Goal: Task Accomplishment & Management: Manage account settings

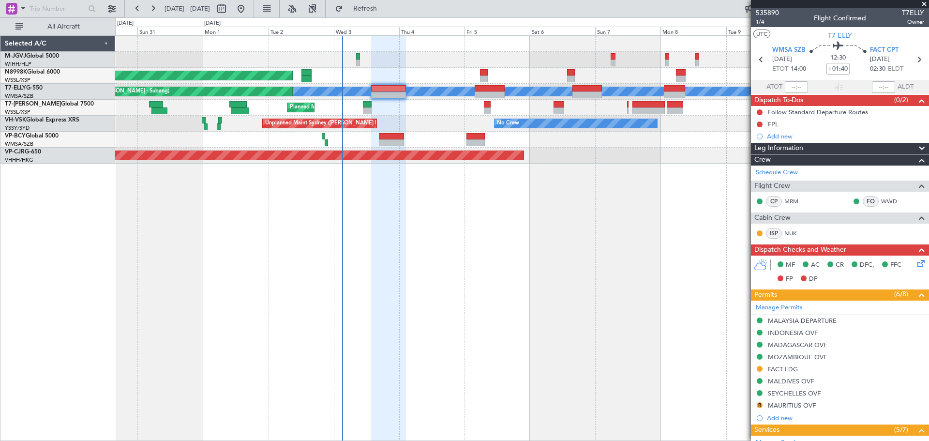
click at [597, 262] on div "Planned Maint [GEOGRAPHIC_DATA] (Seletar) Planned Maint [GEOGRAPHIC_DATA] ([GEO…" at bounding box center [522, 237] width 814 height 405
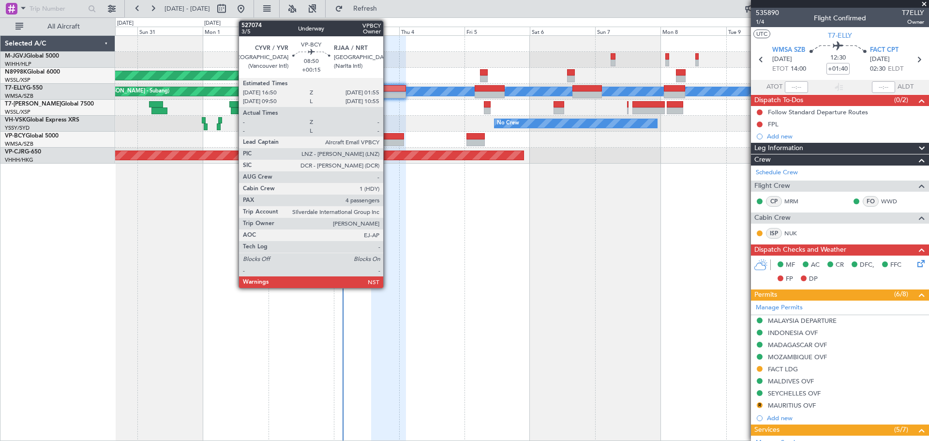
click at [387, 137] on div at bounding box center [391, 136] width 25 height 7
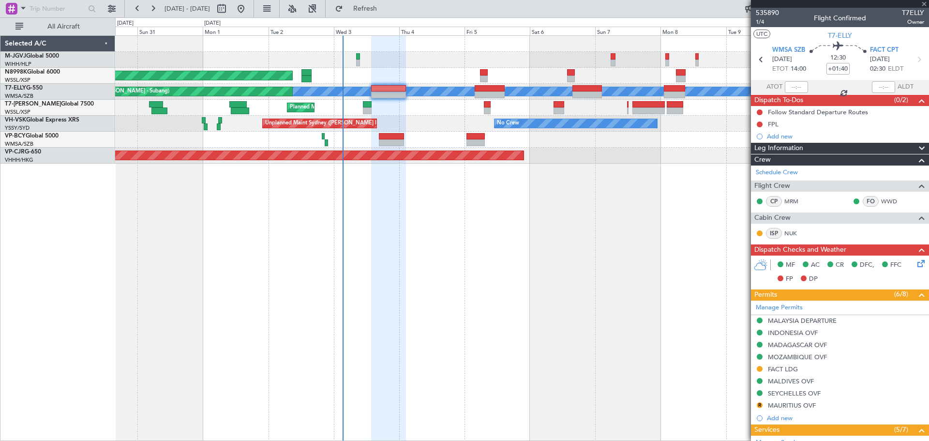
type input "+00:15"
type input "4"
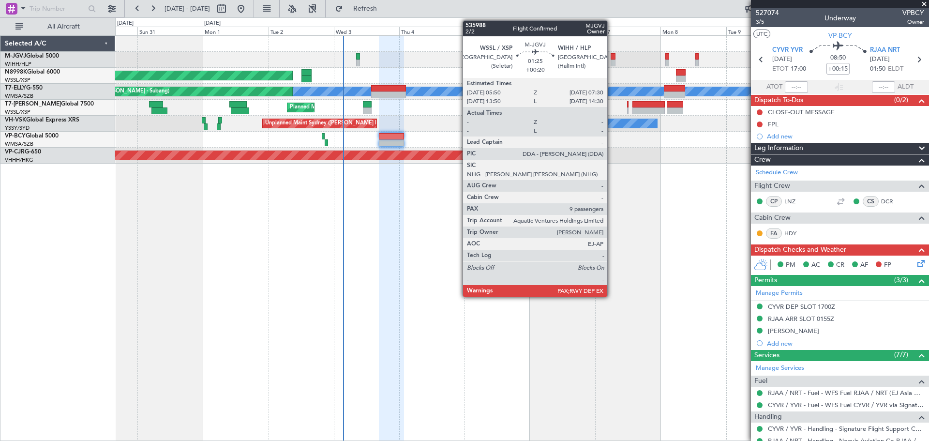
click at [611, 57] on div at bounding box center [612, 56] width 5 height 7
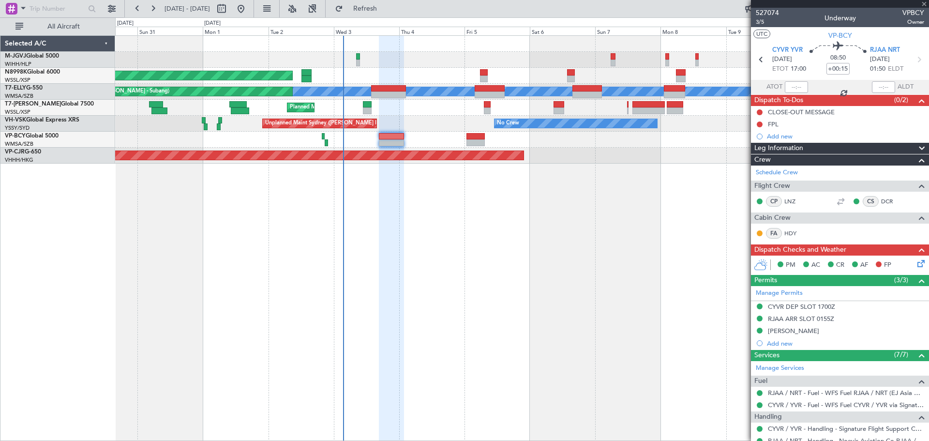
type input "+00:20"
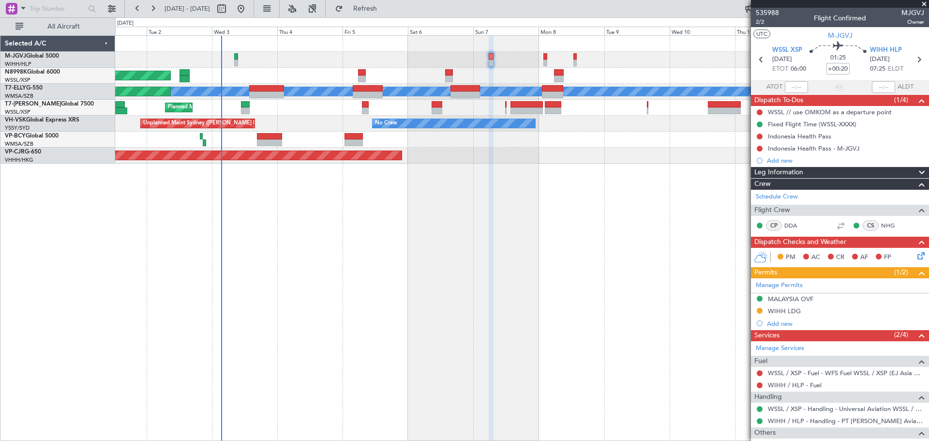
click at [584, 67] on div at bounding box center [521, 60] width 813 height 16
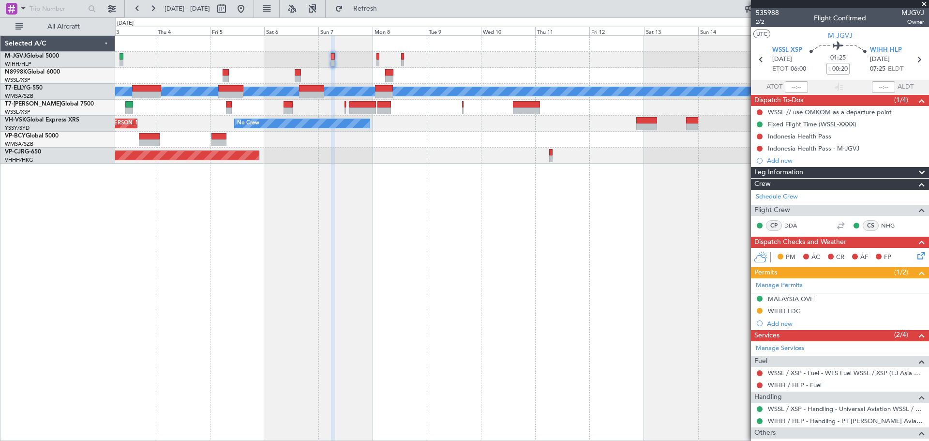
click at [458, 55] on div at bounding box center [521, 60] width 813 height 16
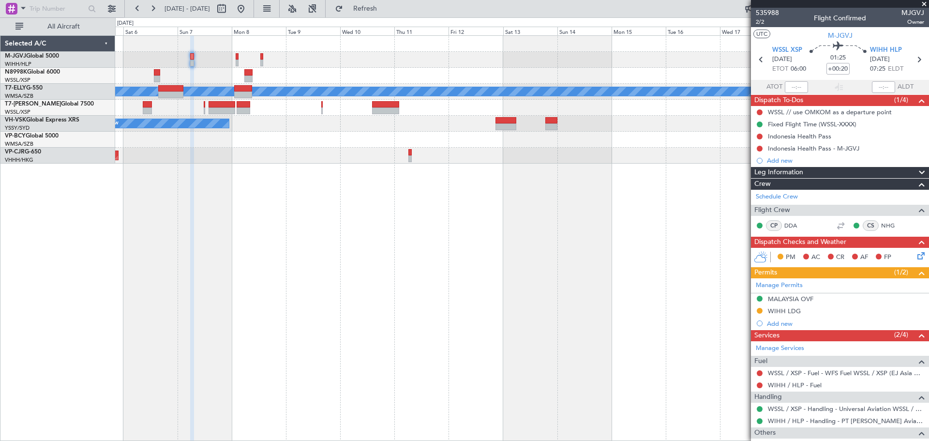
click at [481, 55] on div "Planned Maint [GEOGRAPHIC_DATA] (Seletar) Planned Maint [GEOGRAPHIC_DATA] ([GEO…" at bounding box center [521, 100] width 813 height 128
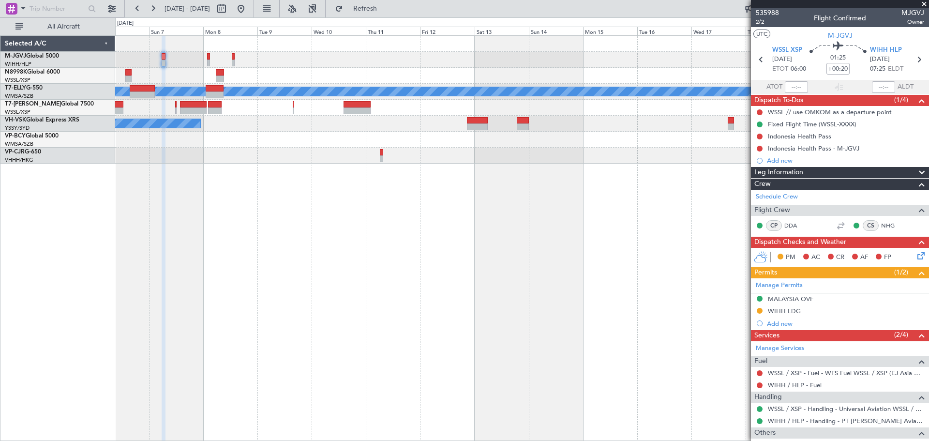
click at [452, 66] on div at bounding box center [521, 60] width 813 height 16
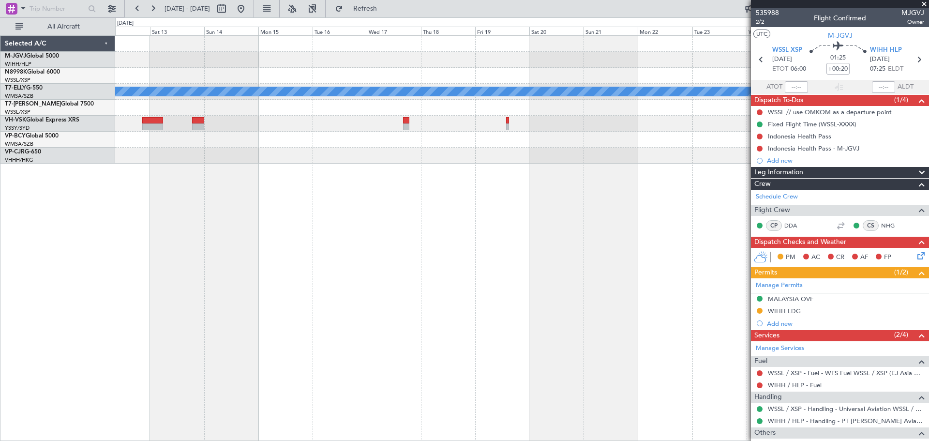
click at [462, 61] on div at bounding box center [521, 60] width 813 height 16
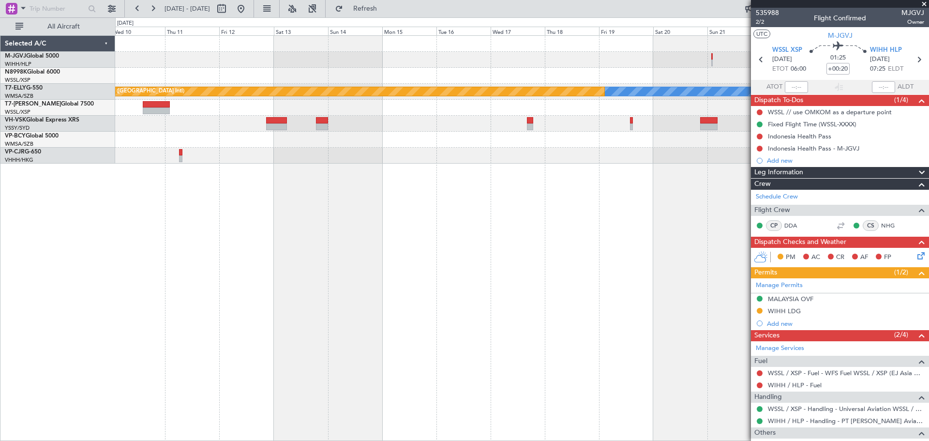
click at [499, 115] on div at bounding box center [521, 108] width 813 height 16
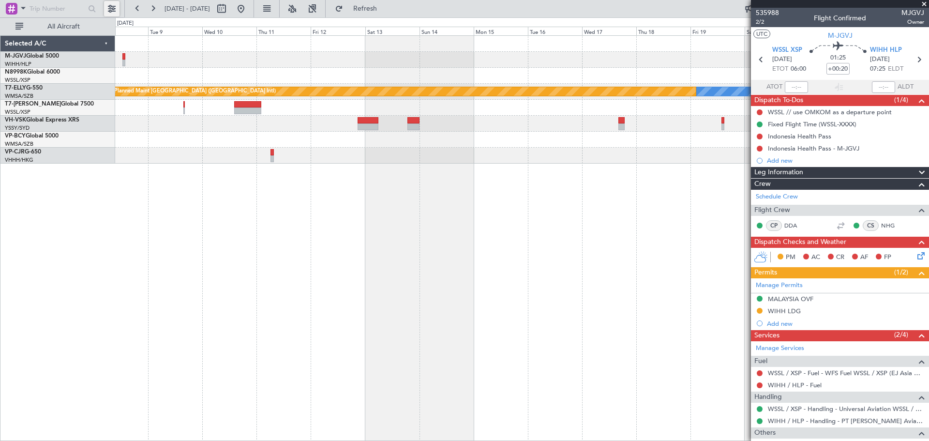
click at [114, 6] on button at bounding box center [111, 8] width 15 height 15
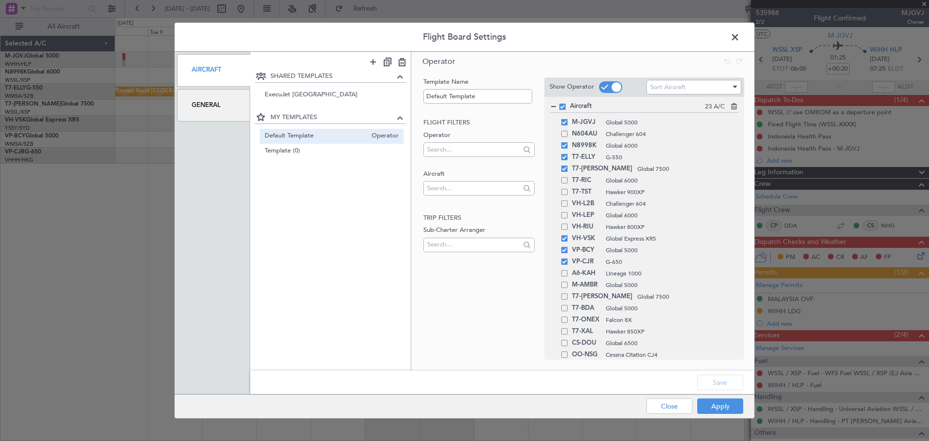
click at [740, 37] on span at bounding box center [740, 39] width 0 height 19
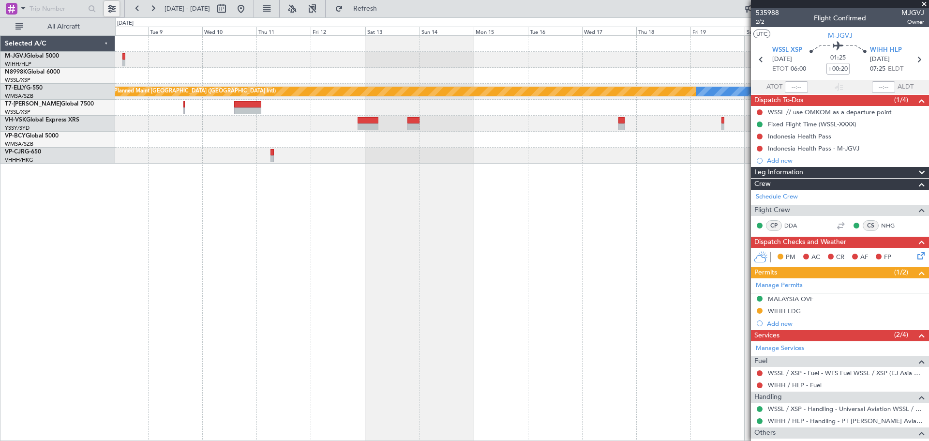
click at [115, 9] on button at bounding box center [111, 8] width 15 height 15
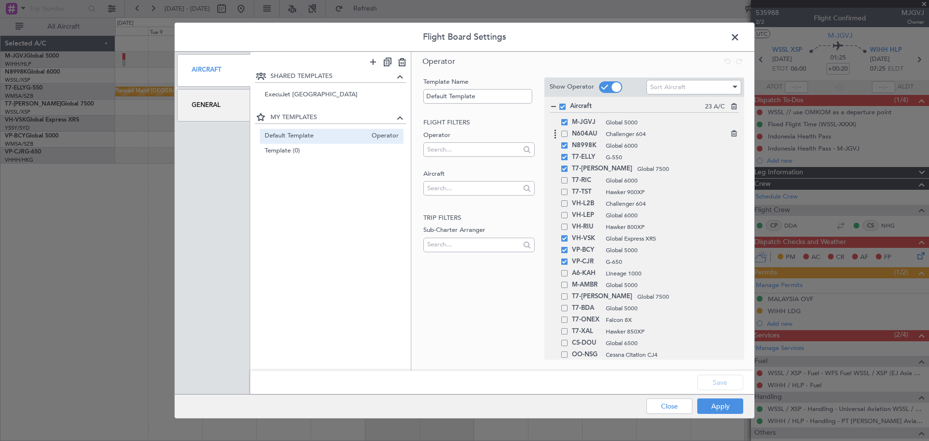
click at [566, 139] on div "N604AU Challenger 604" at bounding box center [643, 134] width 189 height 12
click at [562, 131] on span at bounding box center [564, 134] width 6 height 6
click at [568, 131] on input "checkbox" at bounding box center [568, 131] width 0 height 0
drag, startPoint x: 716, startPoint y: 377, endPoint x: 720, endPoint y: 386, distance: 10.2
click at [717, 377] on button "Save" at bounding box center [720, 381] width 46 height 15
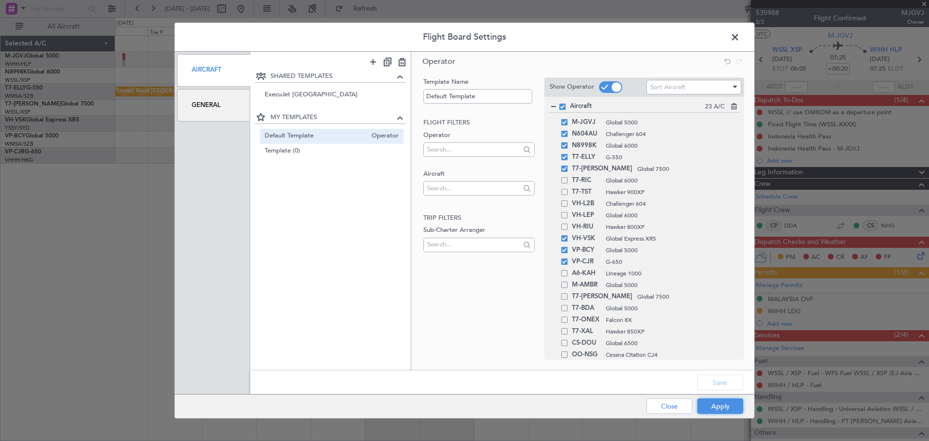
click at [721, 408] on button "Apply" at bounding box center [720, 405] width 46 height 15
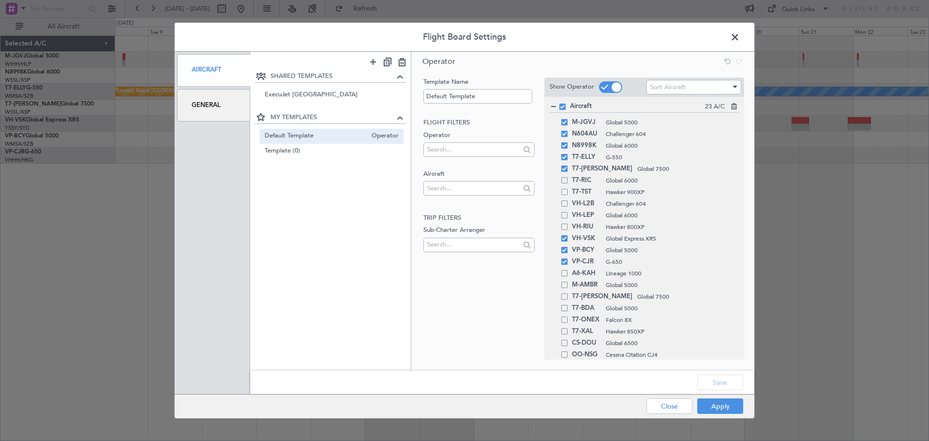
type input "0"
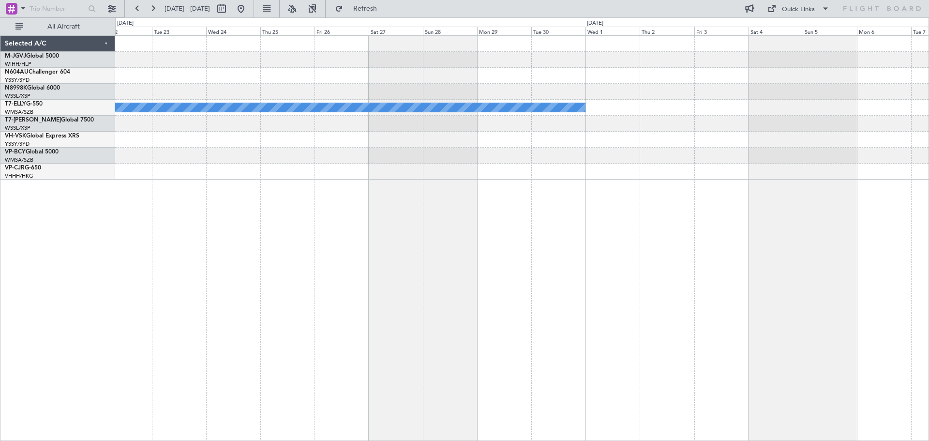
click at [71, 98] on div "[PERSON_NAME] Planned Maint [GEOGRAPHIC_DATA] ([GEOGRAPHIC_DATA]) Selected A/C …" at bounding box center [464, 228] width 929 height 423
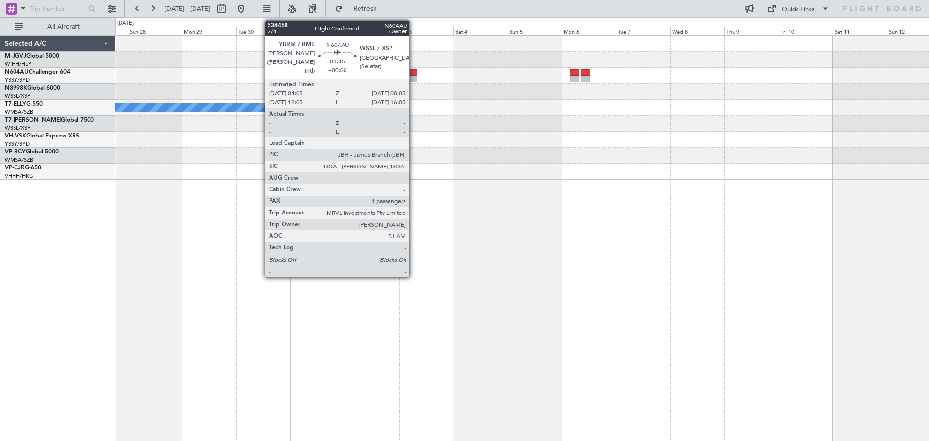
click at [414, 77] on div at bounding box center [412, 78] width 9 height 7
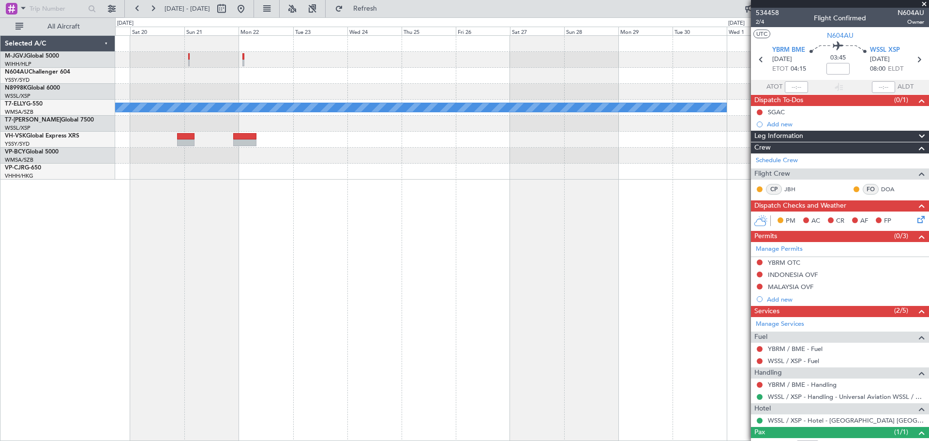
click at [608, 75] on div at bounding box center [521, 76] width 813 height 16
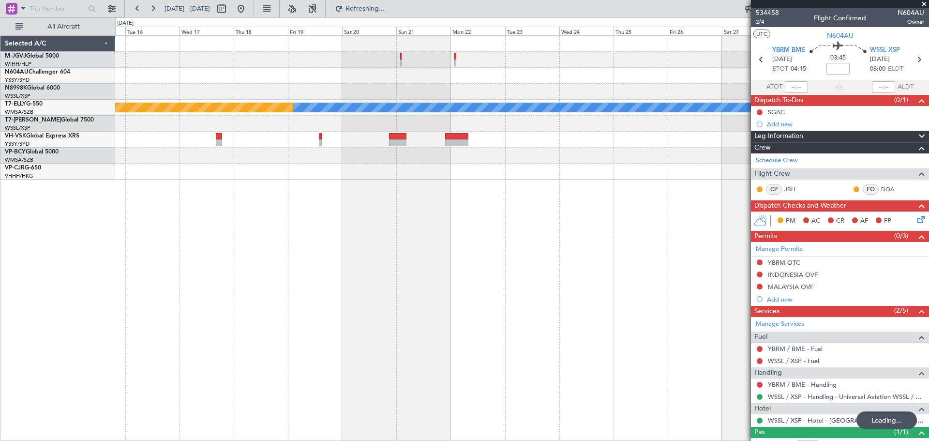
click at [538, 120] on div at bounding box center [521, 124] width 813 height 16
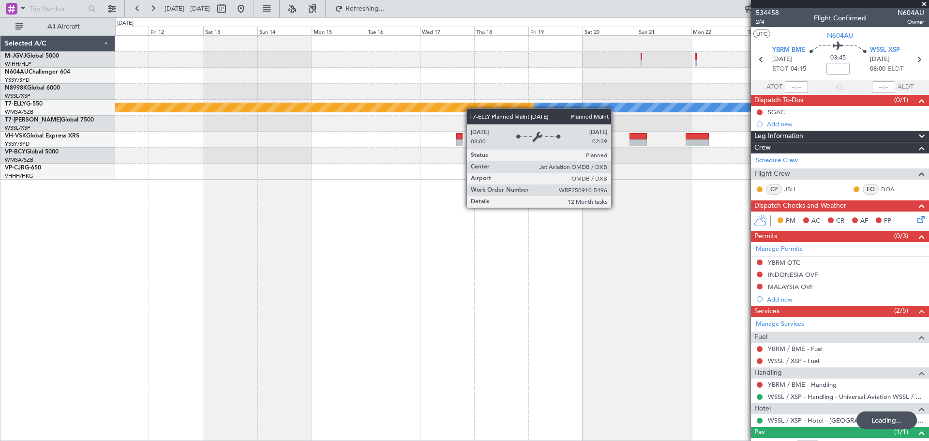
click at [572, 104] on div "[PERSON_NAME] Planned Maint [GEOGRAPHIC_DATA] ([GEOGRAPHIC_DATA])" at bounding box center [521, 108] width 813 height 144
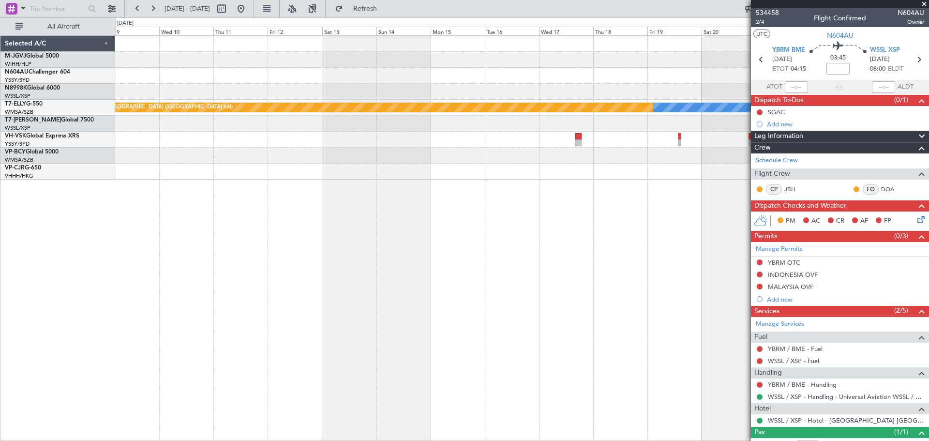
click at [567, 89] on div at bounding box center [521, 92] width 813 height 16
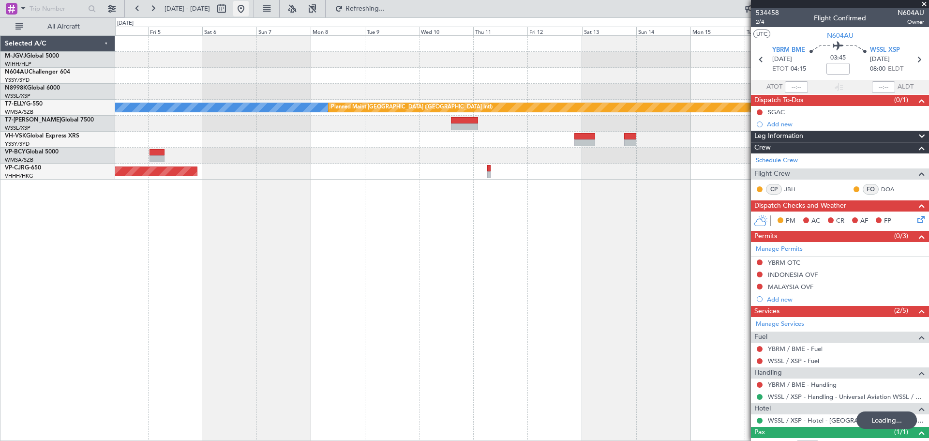
click at [249, 7] on button at bounding box center [240, 8] width 15 height 15
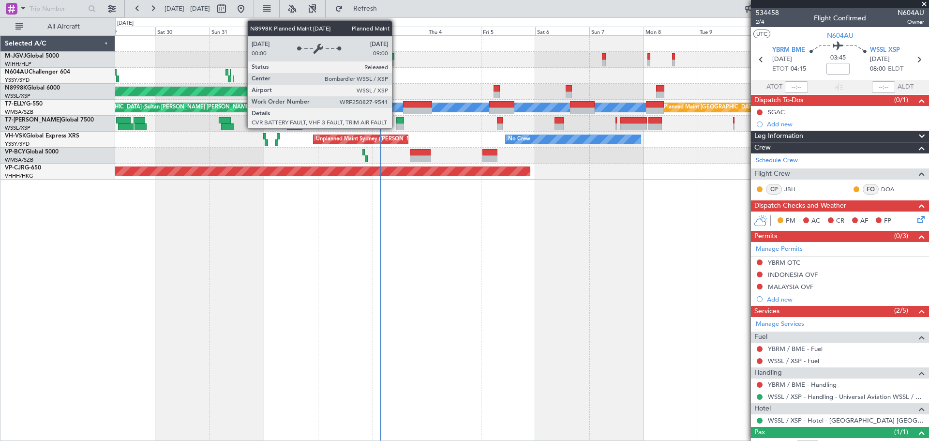
click at [443, 96] on div "Planned Maint [GEOGRAPHIC_DATA] (Seletar)" at bounding box center [521, 92] width 813 height 16
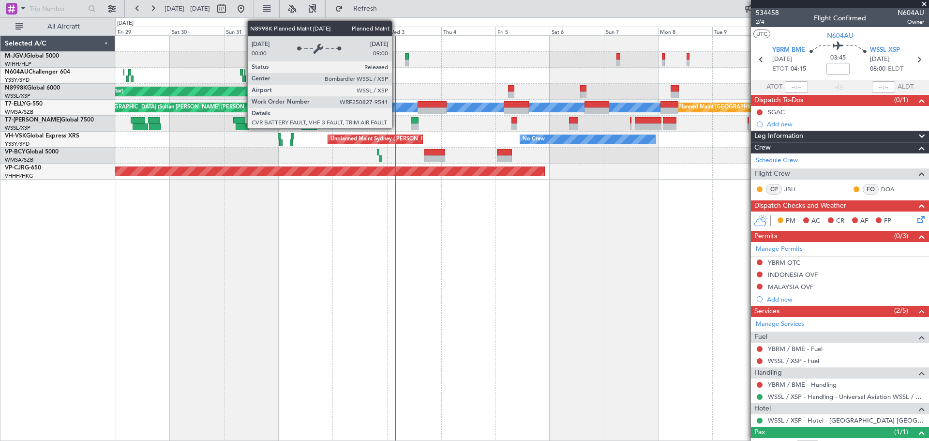
click at [515, 74] on div at bounding box center [521, 76] width 813 height 16
click at [459, 77] on div at bounding box center [521, 76] width 813 height 16
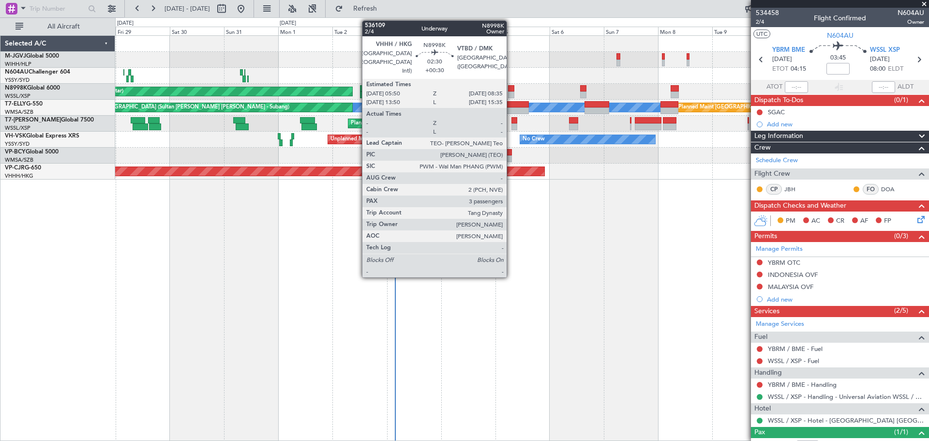
click at [511, 91] on div at bounding box center [511, 94] width 6 height 7
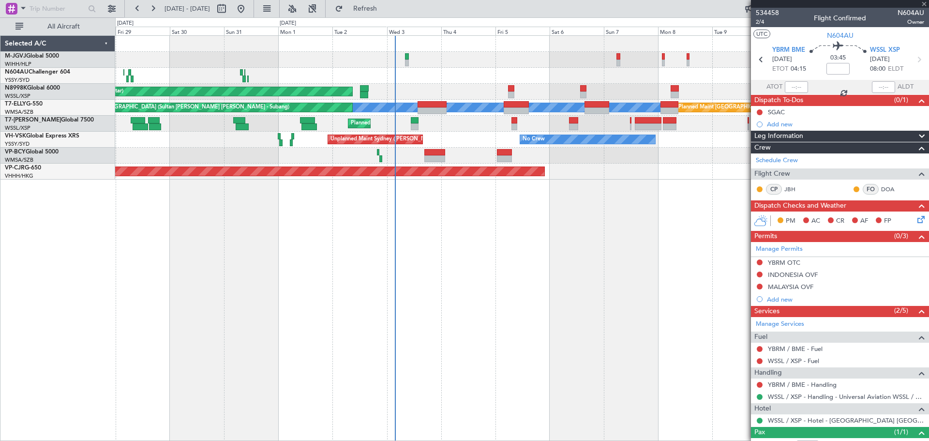
type input "+00:30"
type input "3"
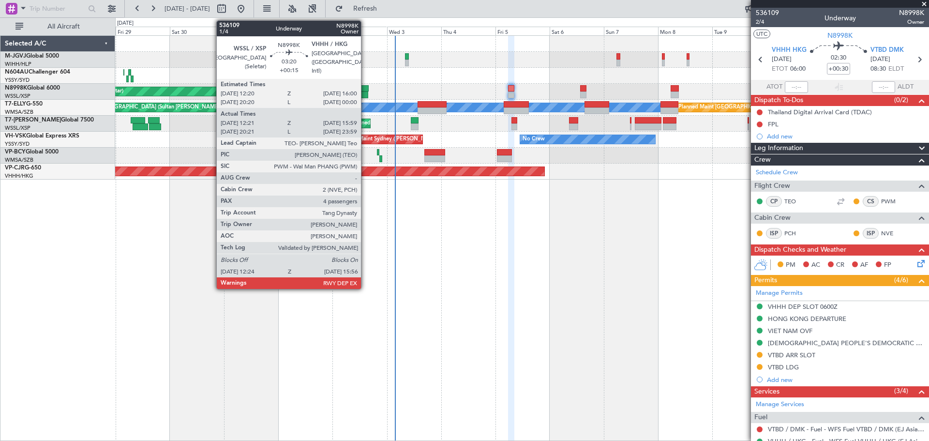
click at [365, 89] on div at bounding box center [364, 88] width 9 height 7
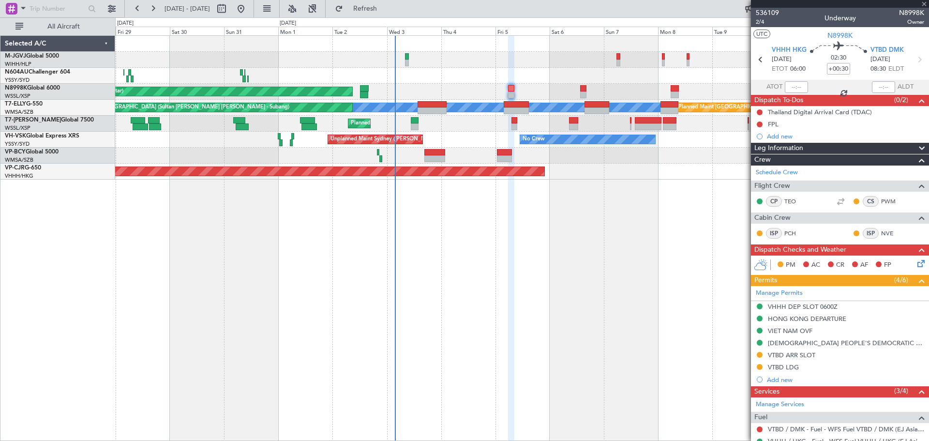
type input "+00:15"
type input "12:31"
type input "15:49"
type input "4"
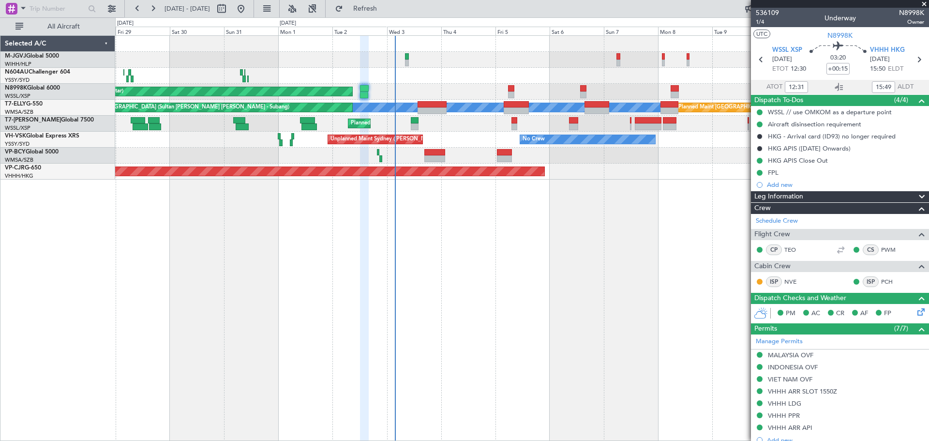
click at [428, 69] on div at bounding box center [521, 76] width 813 height 16
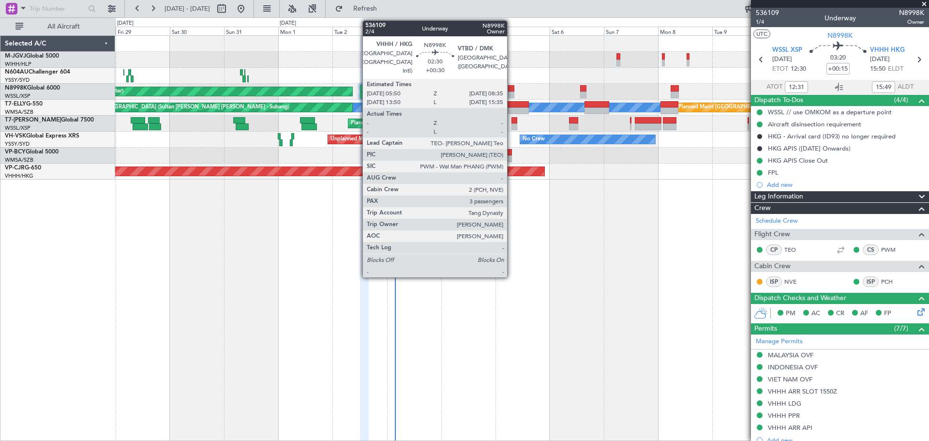
click at [511, 93] on div at bounding box center [511, 94] width 6 height 7
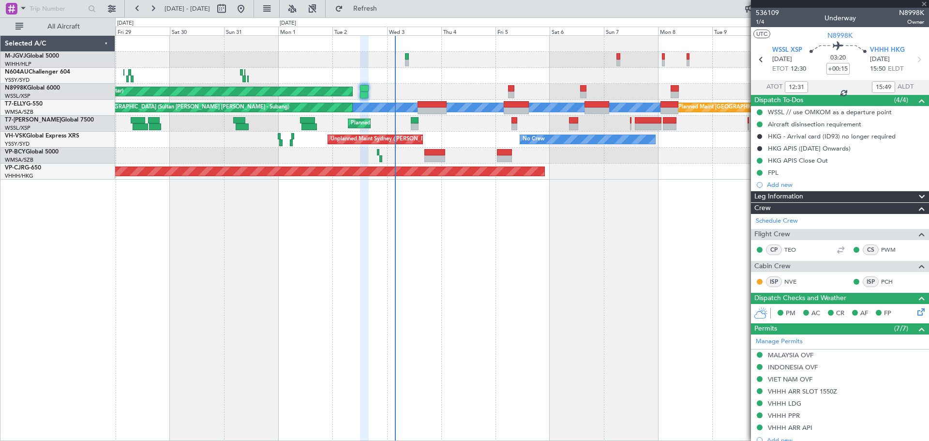
type input "+00:30"
type input "3"
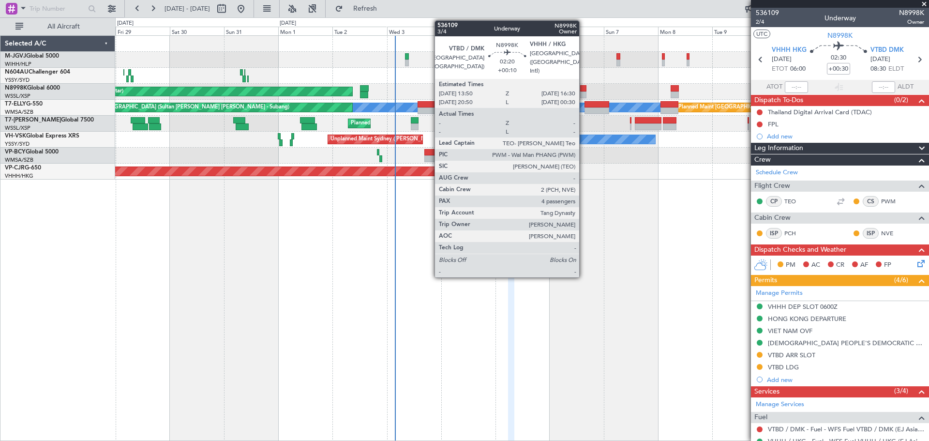
click at [583, 87] on div at bounding box center [583, 88] width 6 height 7
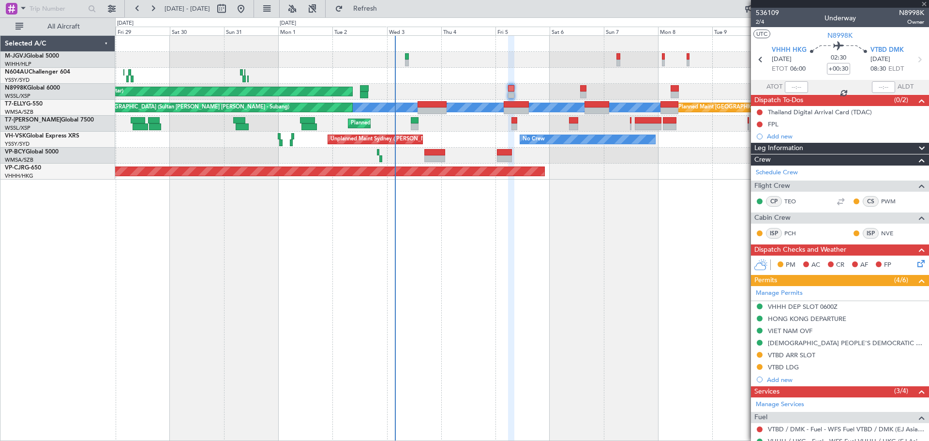
type input "+00:10"
type input "4"
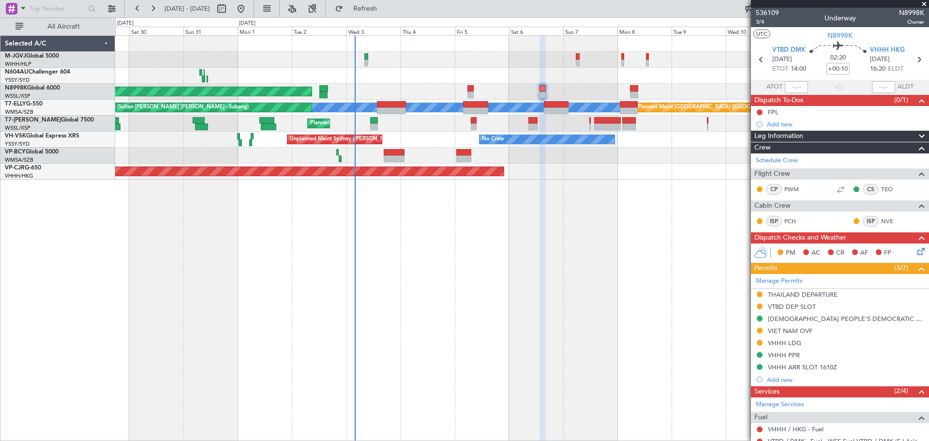
click at [581, 91] on div "Planned Maint [GEOGRAPHIC_DATA] (Seletar)" at bounding box center [521, 92] width 813 height 16
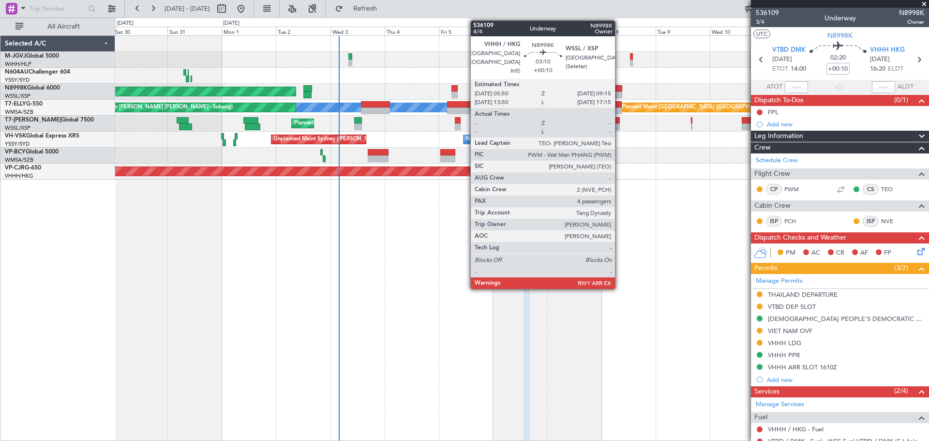
click at [619, 89] on div at bounding box center [618, 88] width 8 height 7
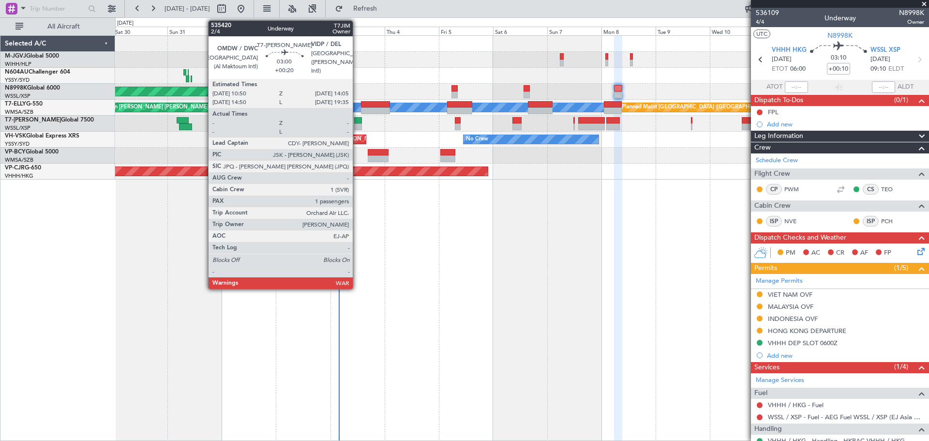
click at [357, 125] on div at bounding box center [358, 126] width 8 height 7
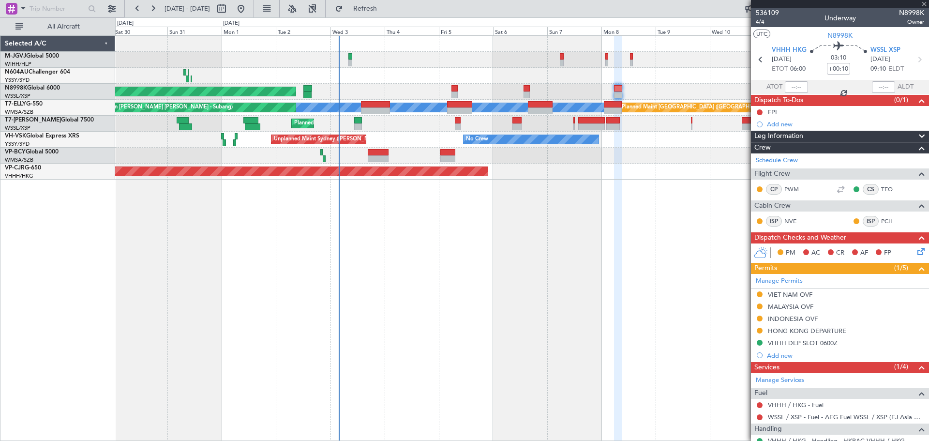
type input "+00:20"
type input "1"
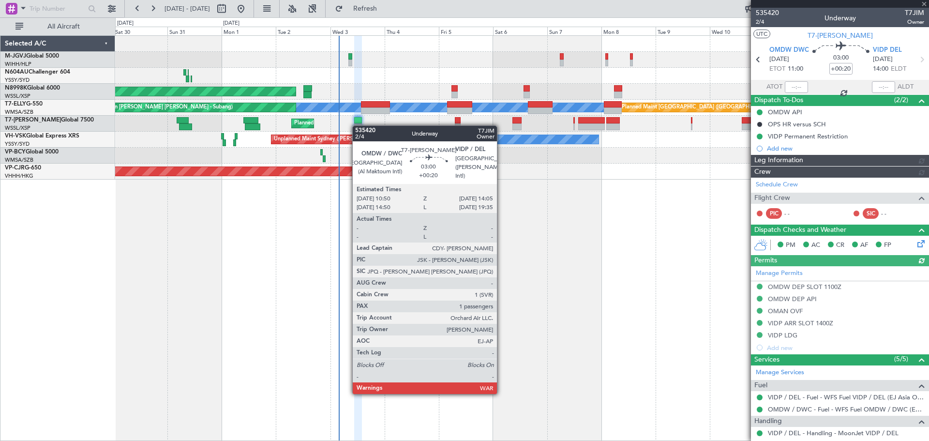
type input "[PERSON_NAME] (BTA)"
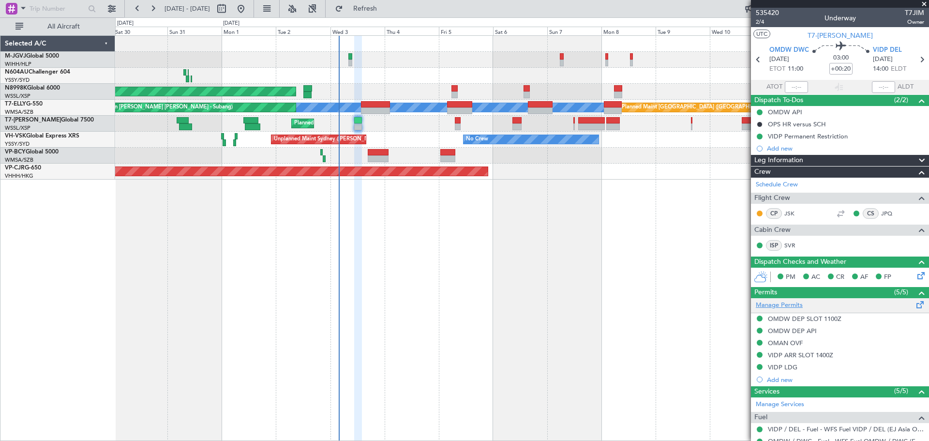
scroll to position [115, 0]
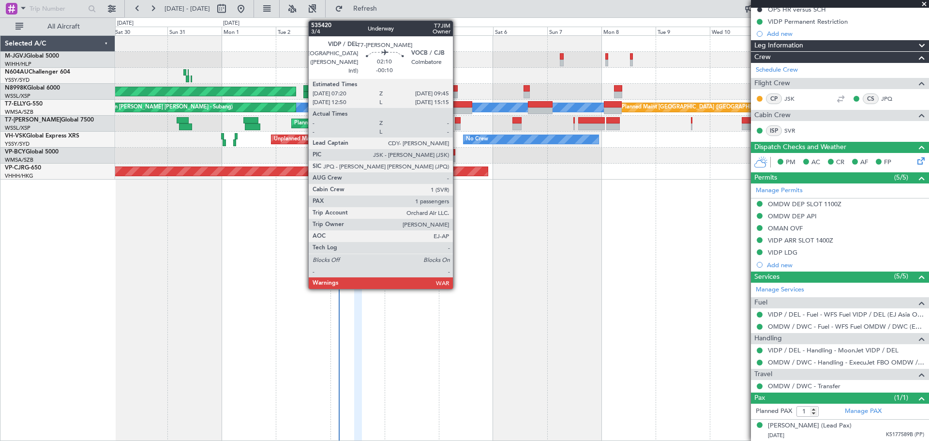
click at [457, 119] on div at bounding box center [458, 120] width 6 height 7
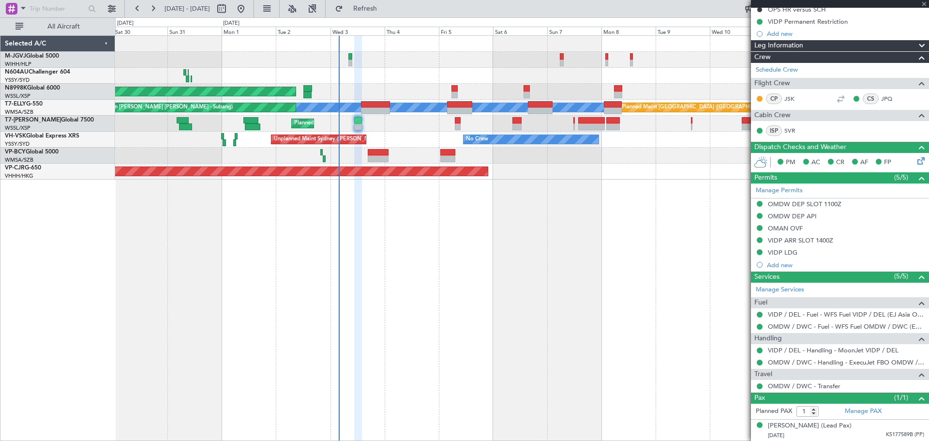
type input "-00:10"
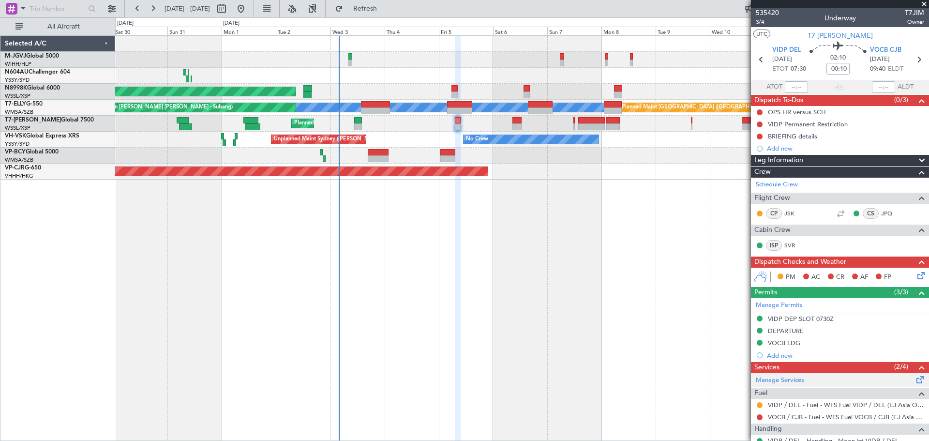
scroll to position [67, 0]
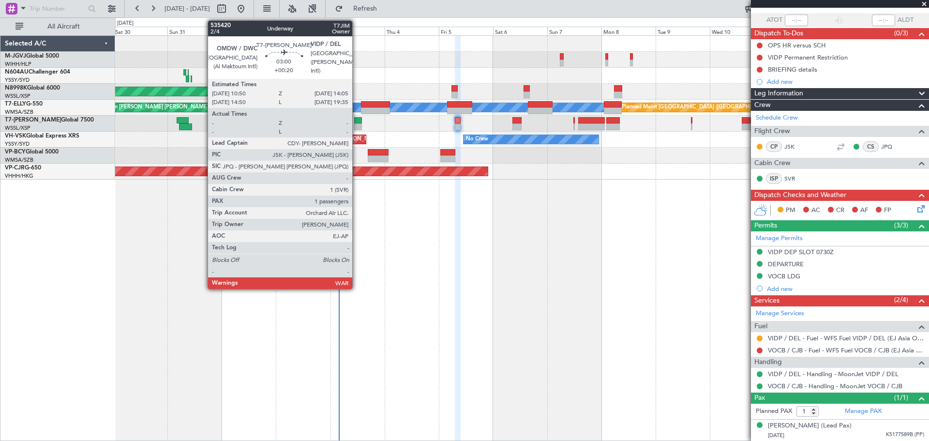
click at [356, 124] on div at bounding box center [358, 126] width 8 height 7
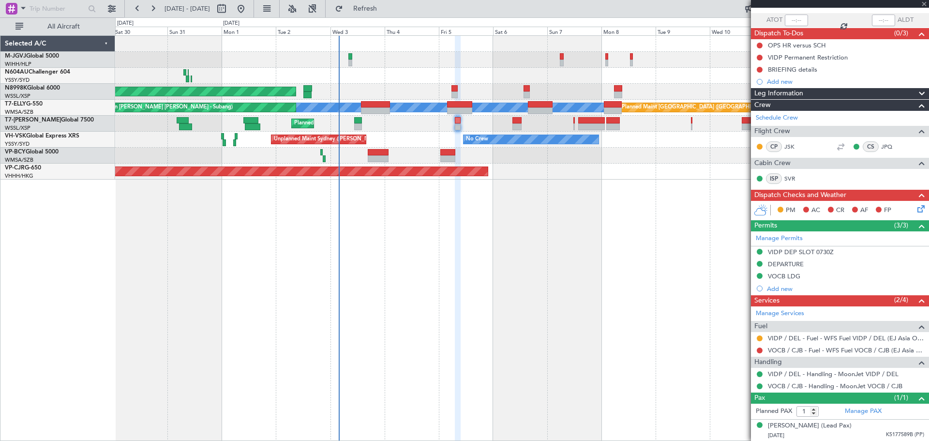
type input "+00:20"
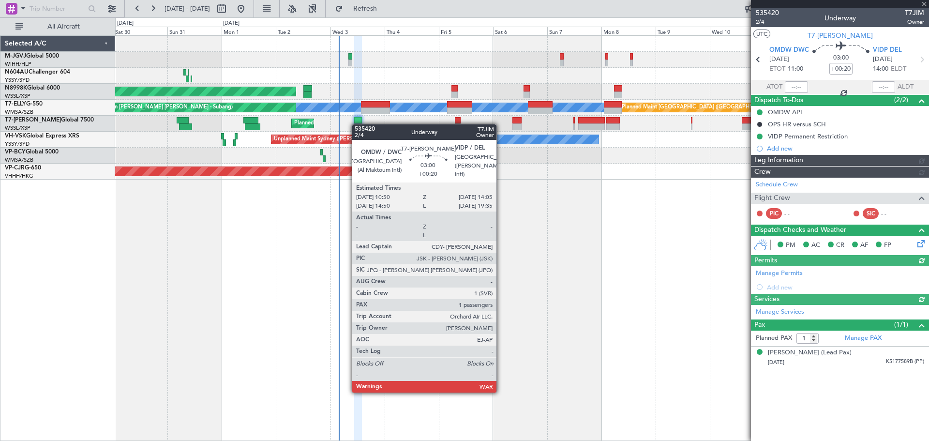
type input "[PERSON_NAME] (BTA)"
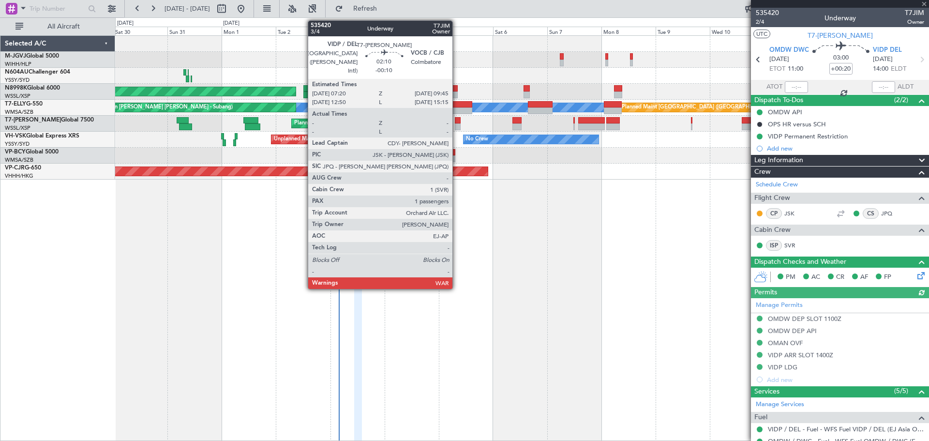
click at [457, 118] on div at bounding box center [458, 120] width 6 height 7
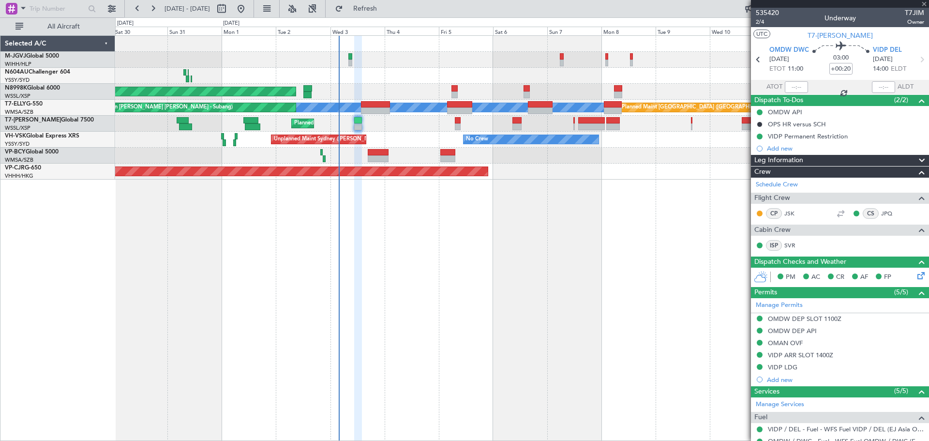
type input "-00:10"
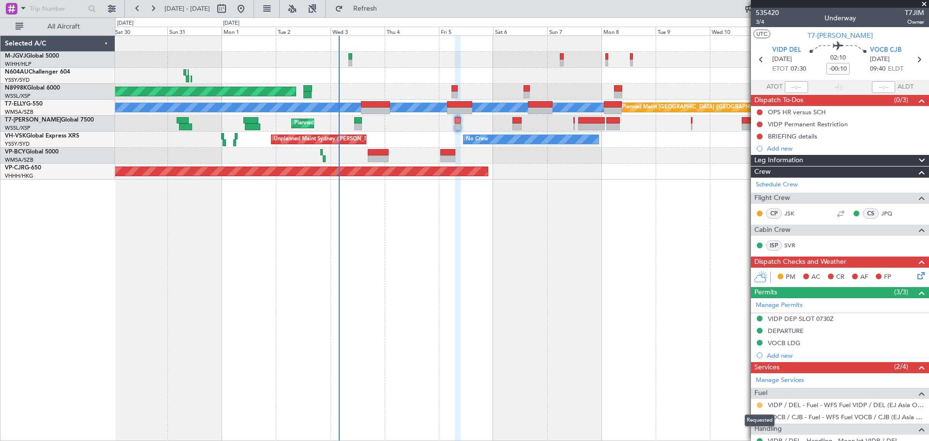
click at [758, 405] on button at bounding box center [759, 405] width 6 height 6
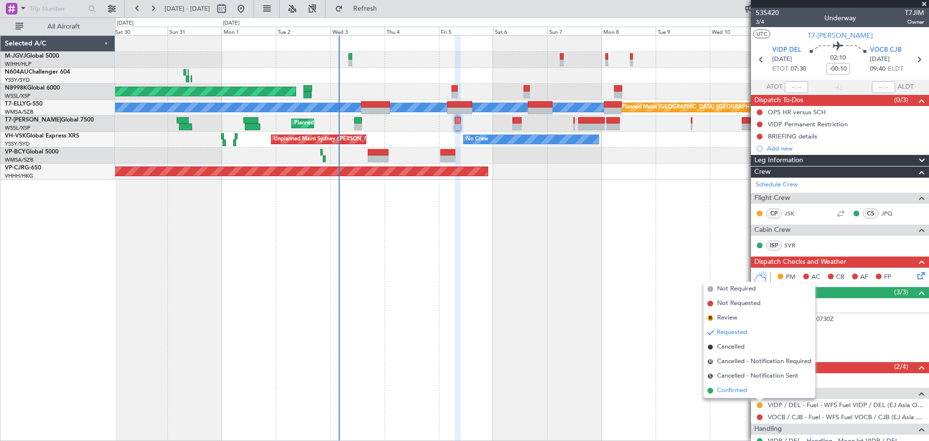
click at [734, 389] on span "Confirmed" at bounding box center [732, 390] width 30 height 10
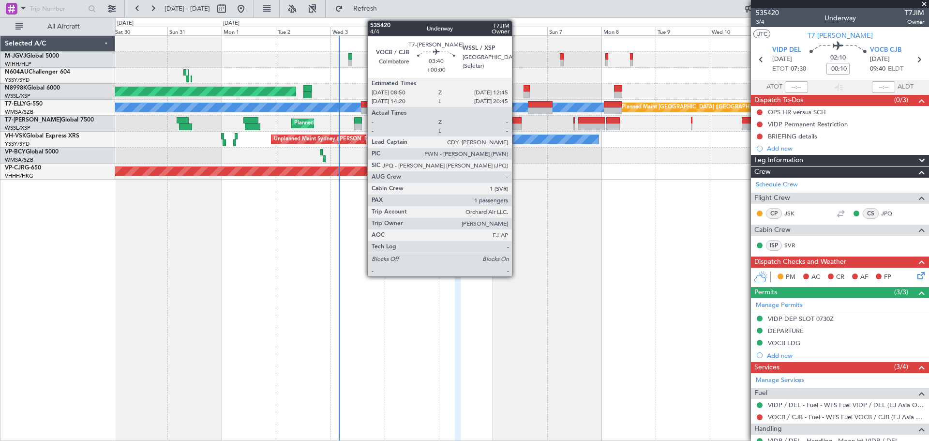
click at [516, 126] on div at bounding box center [516, 126] width 9 height 7
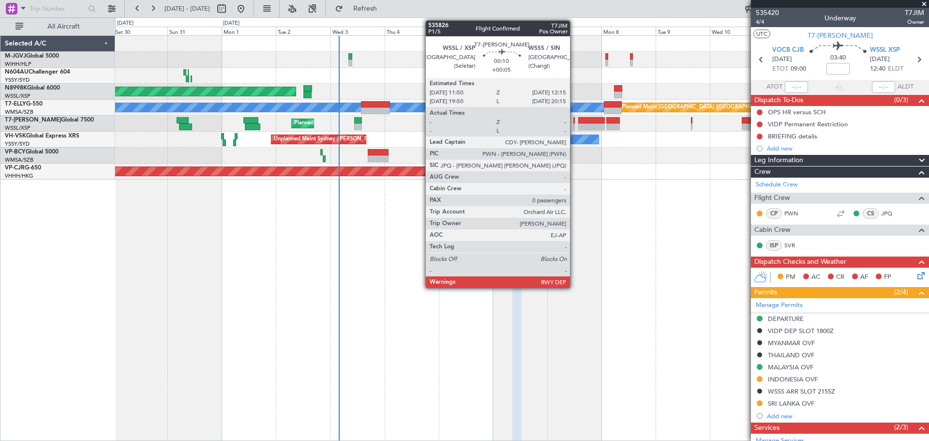
click at [574, 124] on div at bounding box center [573, 126] width 1 height 7
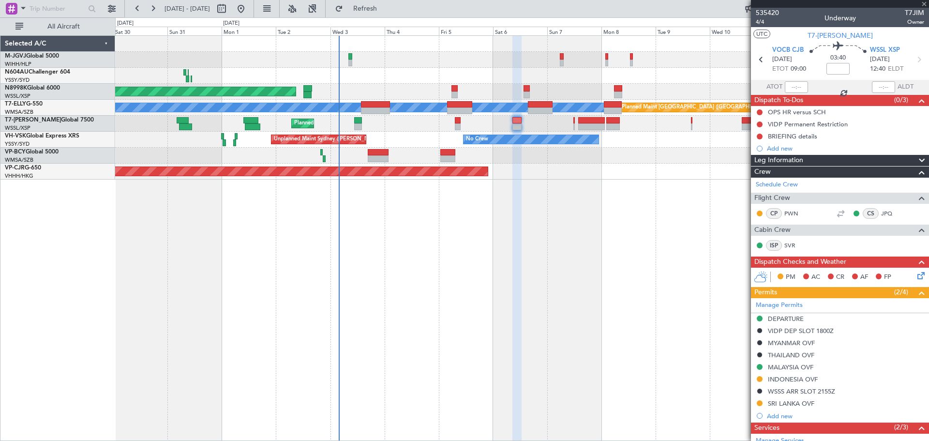
type input "+00:05"
type input "0"
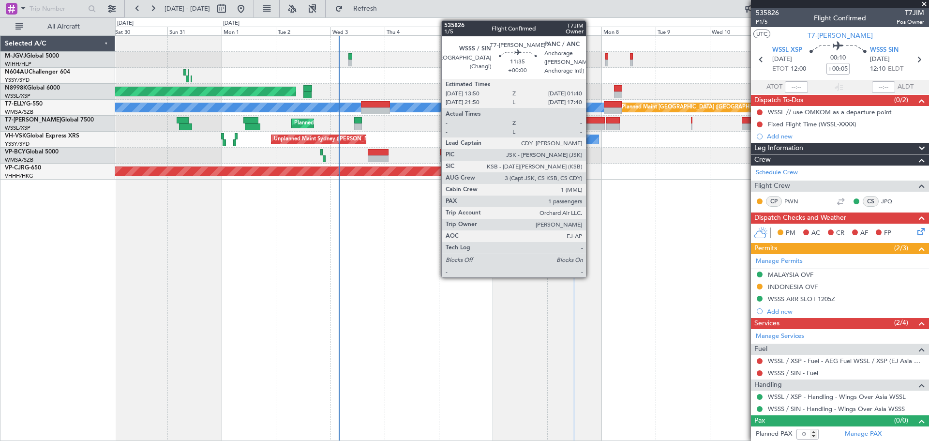
click at [590, 123] on div at bounding box center [591, 126] width 27 height 7
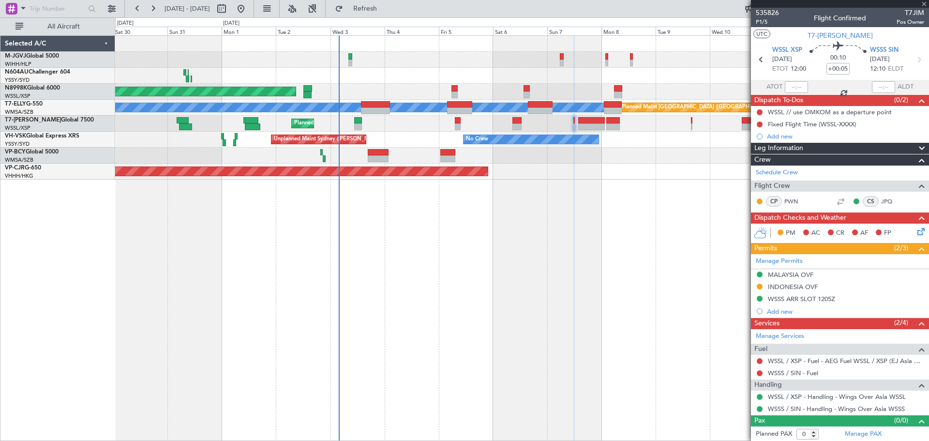
type input "1"
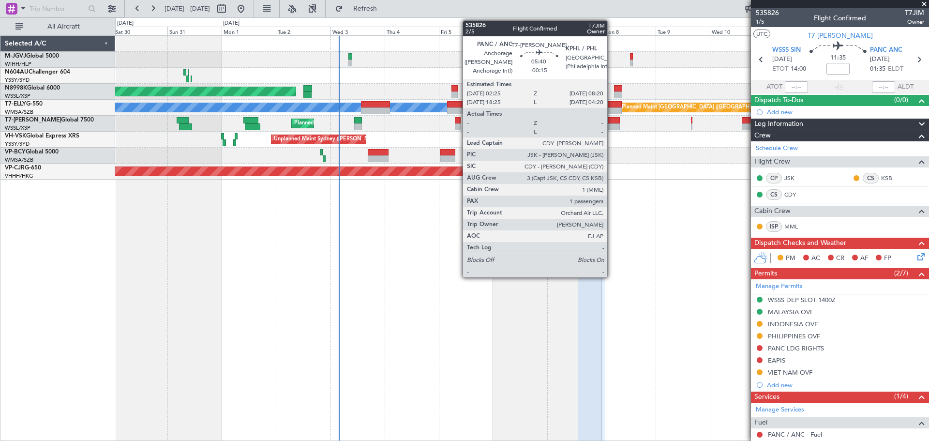
click at [611, 125] on div at bounding box center [613, 126] width 14 height 7
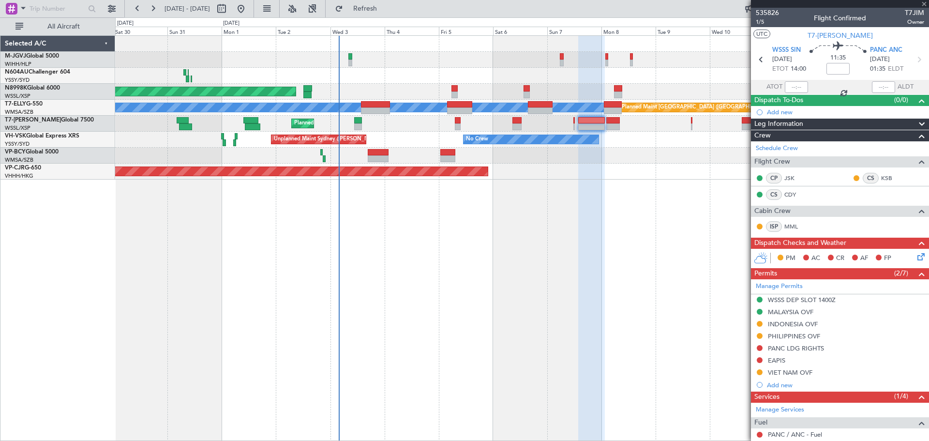
type input "-00:15"
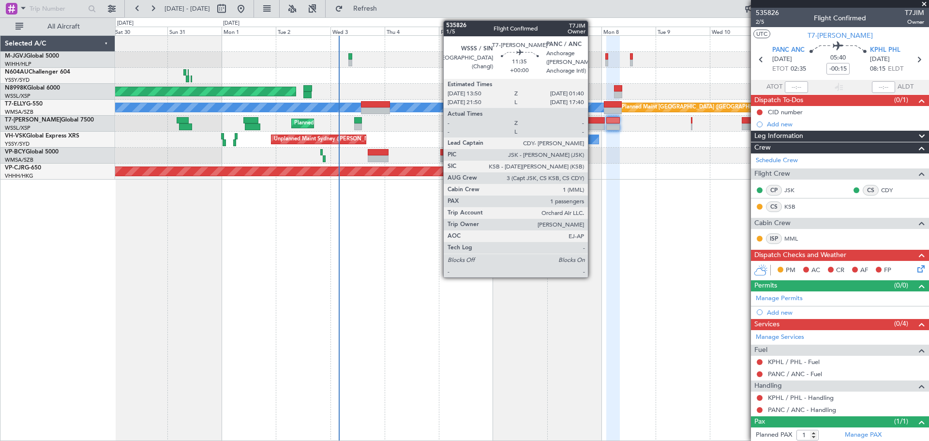
click at [592, 122] on div at bounding box center [591, 120] width 27 height 7
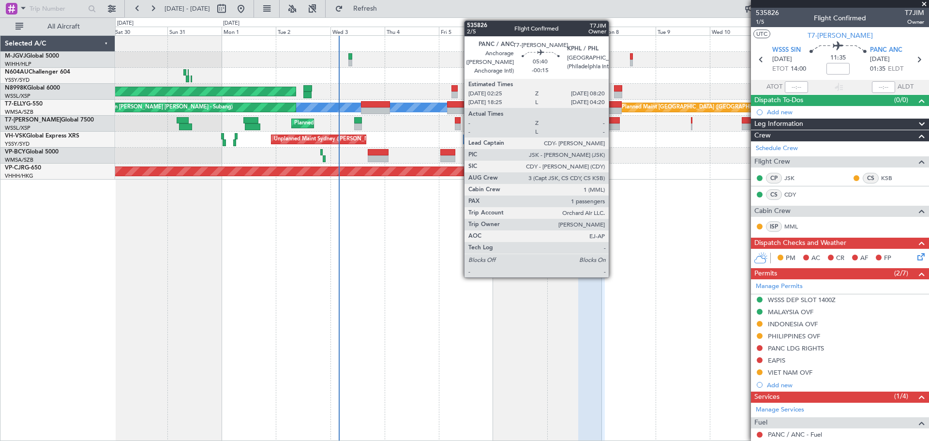
click at [613, 124] on div at bounding box center [613, 126] width 14 height 7
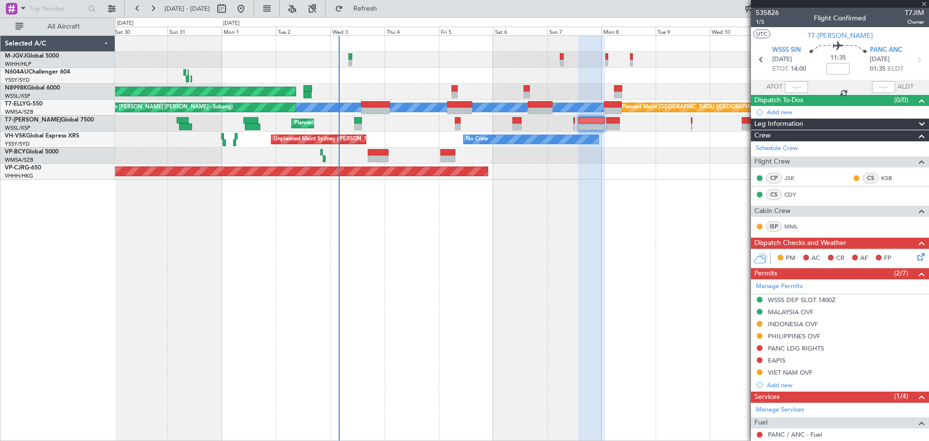
type input "-00:15"
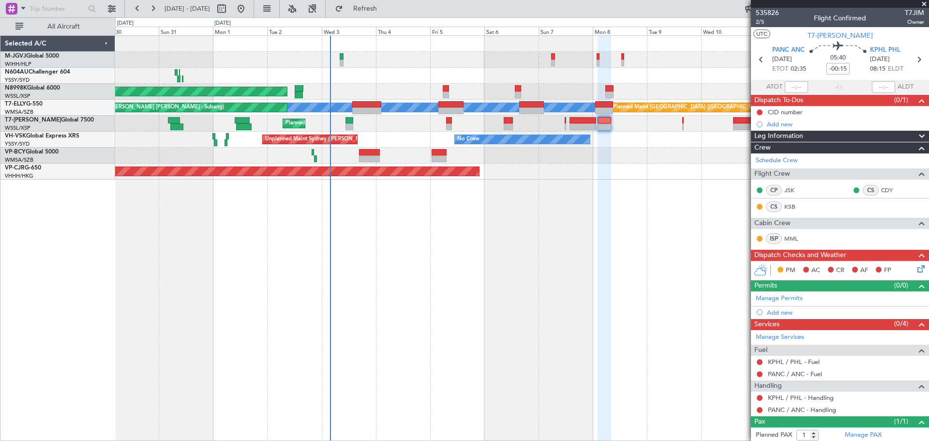
click at [614, 174] on div "Planned Maint [GEOGRAPHIC_DATA] ([GEOGRAPHIC_DATA] Intl)" at bounding box center [521, 171] width 813 height 16
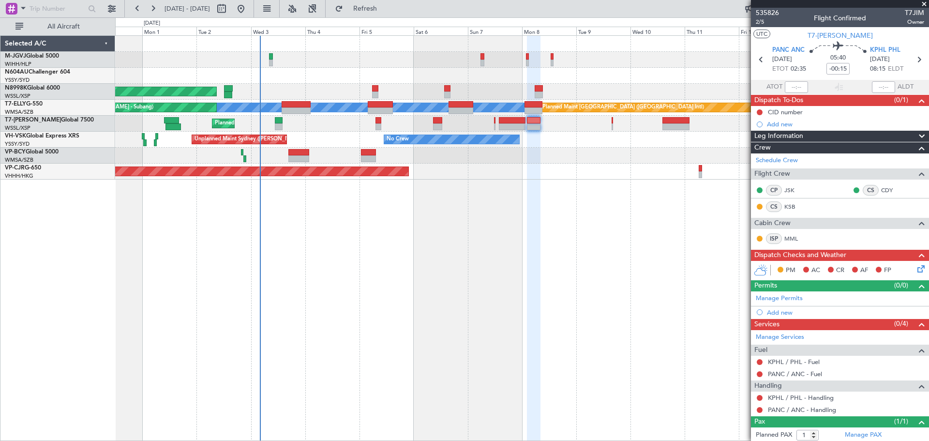
click at [561, 136] on div "Planned Maint [GEOGRAPHIC_DATA] (Seletar) [PERSON_NAME] Planned Maint [GEOGRAPH…" at bounding box center [521, 108] width 813 height 144
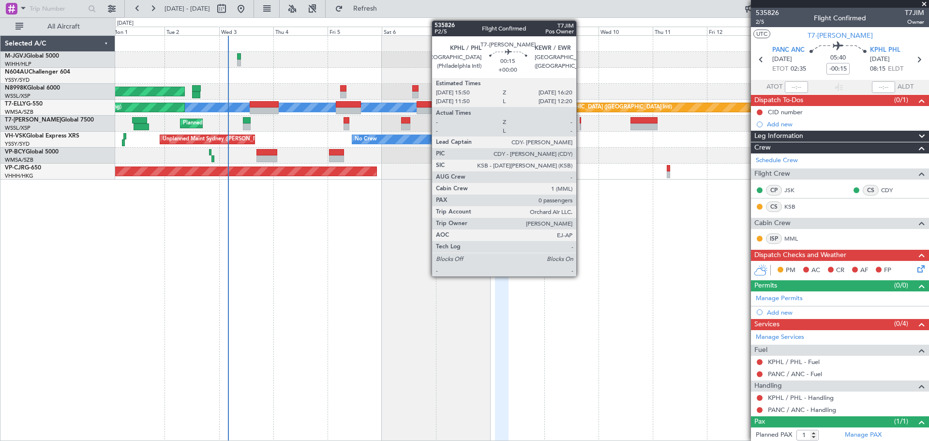
click at [580, 123] on div at bounding box center [579, 120] width 1 height 7
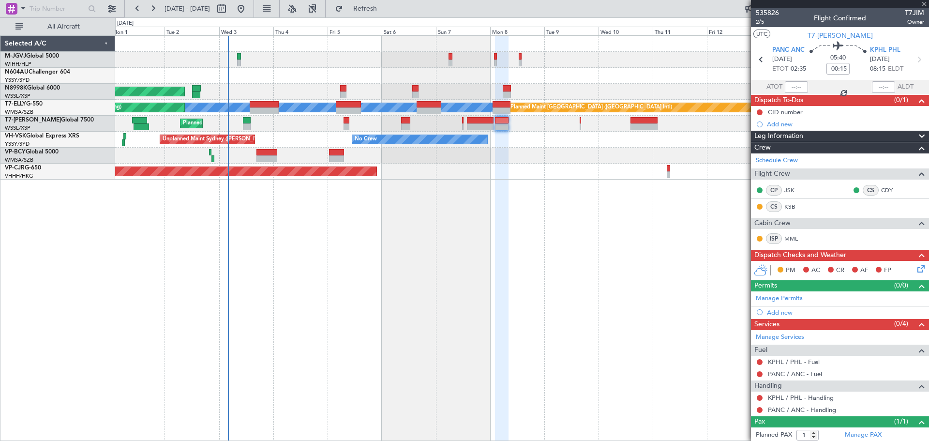
type input "0"
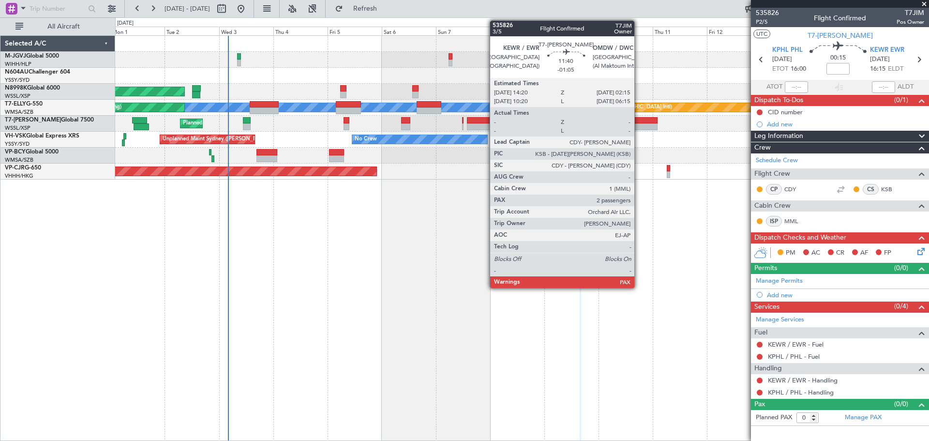
click at [638, 124] on div at bounding box center [643, 126] width 27 height 7
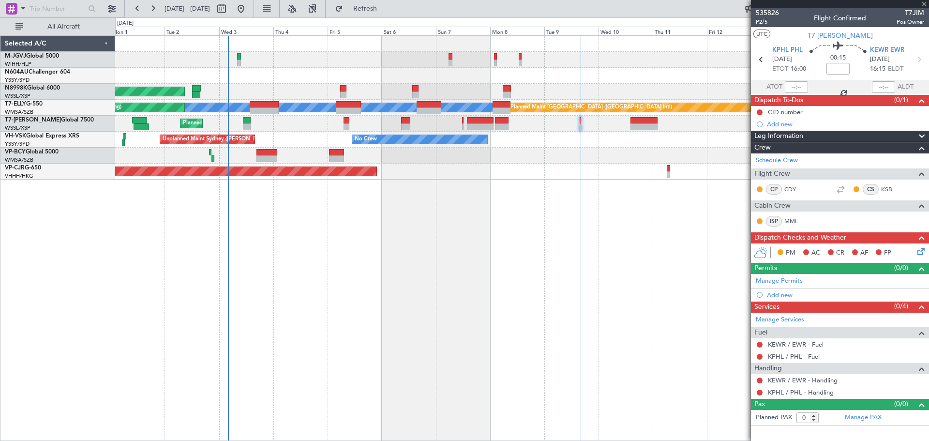
type input "-01:05"
type input "2"
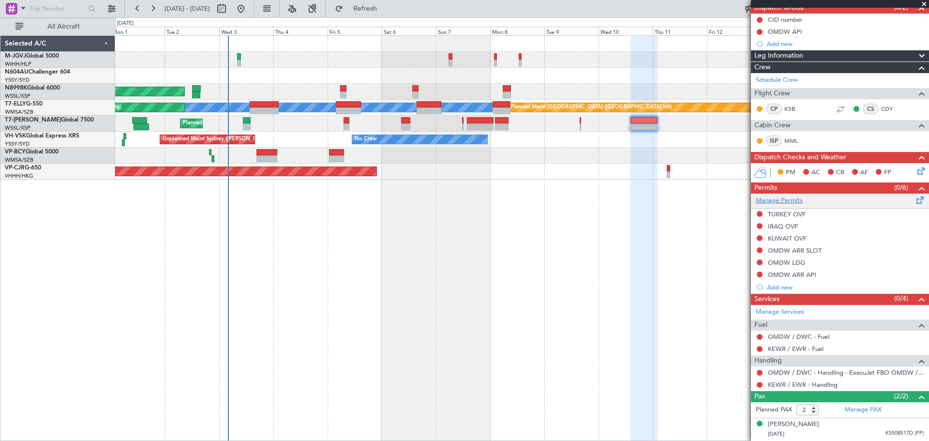
scroll to position [113, 0]
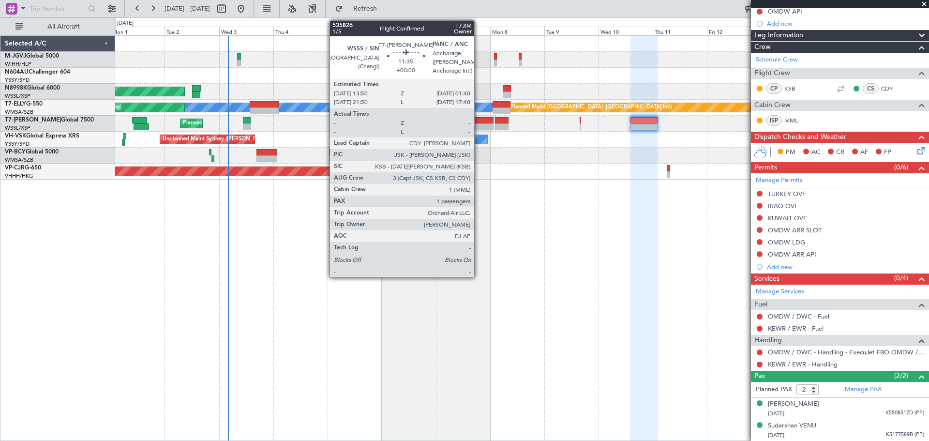
click at [478, 123] on div at bounding box center [480, 126] width 27 height 7
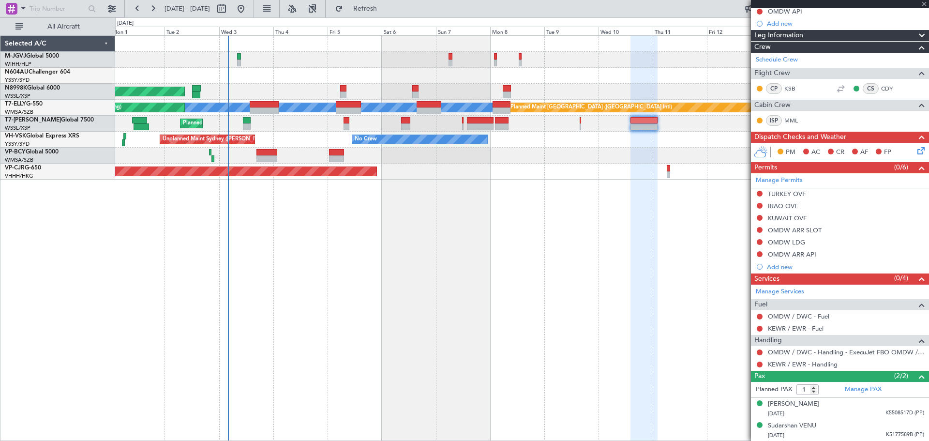
scroll to position [0, 0]
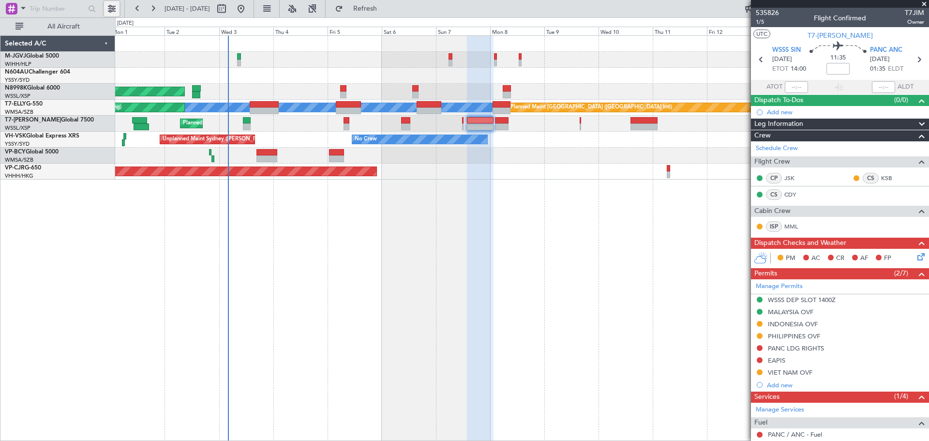
click at [111, 6] on button at bounding box center [111, 8] width 15 height 15
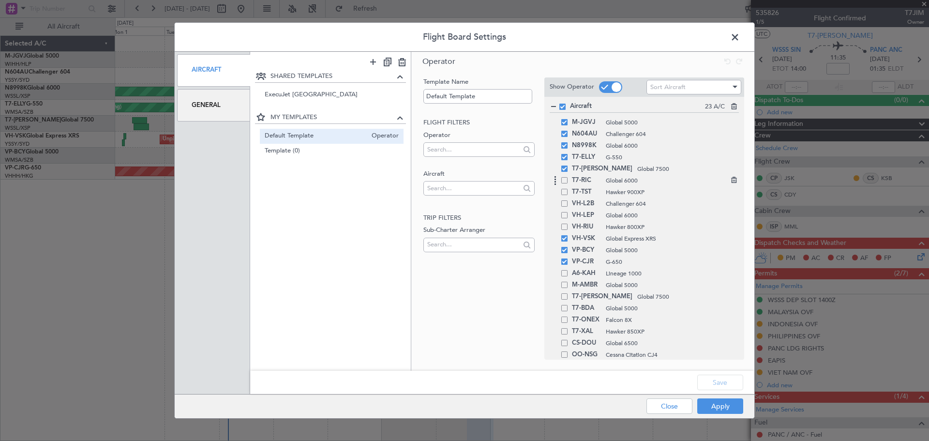
click at [562, 181] on span at bounding box center [564, 180] width 6 height 6
click at [568, 177] on input "checkbox" at bounding box center [568, 177] width 0 height 0
click at [710, 376] on button "Save" at bounding box center [720, 381] width 46 height 15
click at [718, 407] on div "Apply Close" at bounding box center [675, 406] width 141 height 24
click at [718, 407] on button "Apply" at bounding box center [720, 405] width 46 height 15
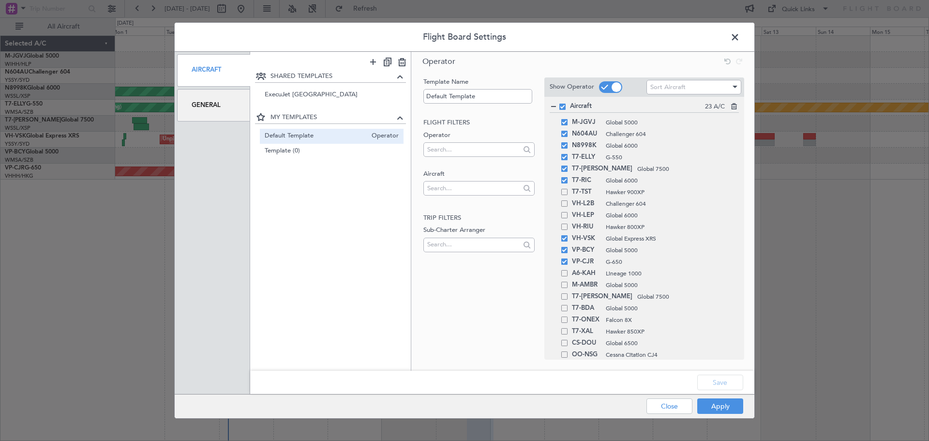
type input "0"
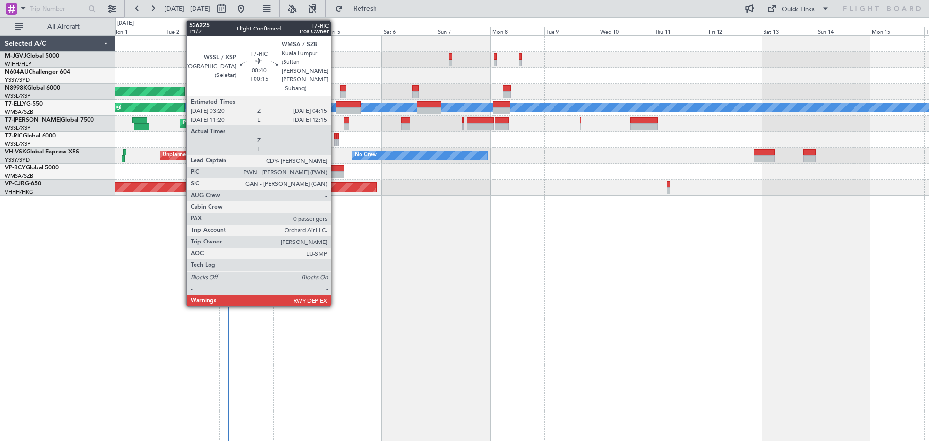
click at [335, 138] on div at bounding box center [335, 136] width 2 height 7
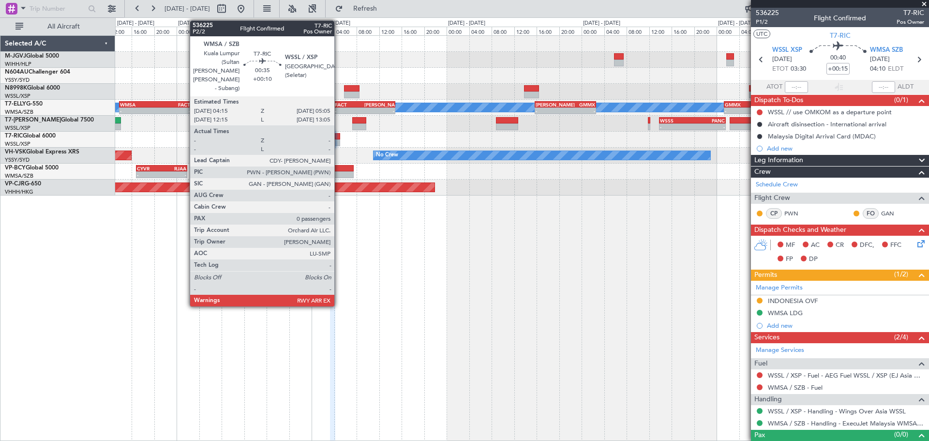
click at [339, 140] on div at bounding box center [337, 142] width 5 height 7
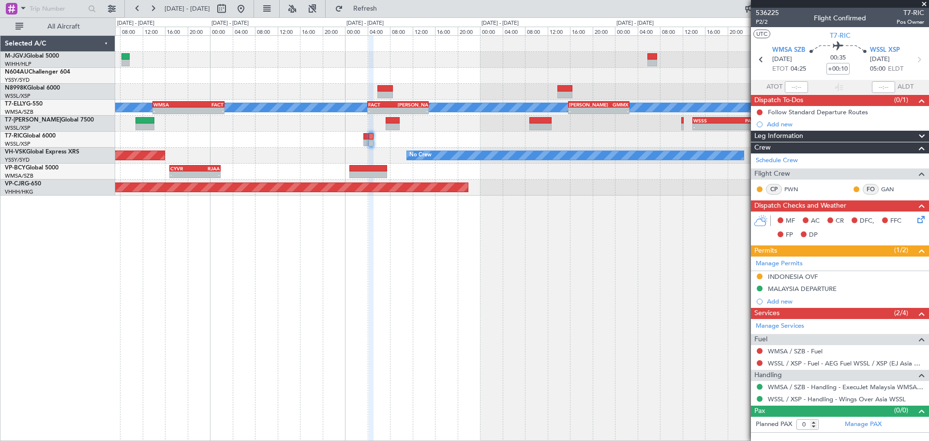
click at [519, 136] on div at bounding box center [521, 140] width 813 height 16
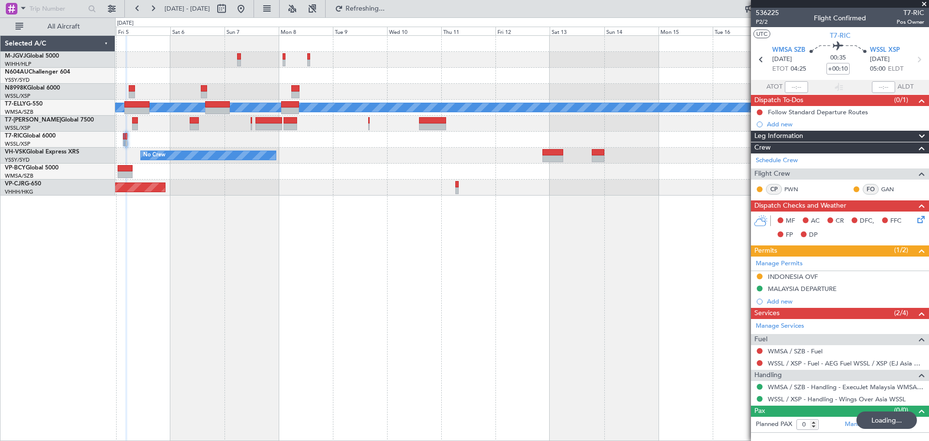
click at [262, 257] on div "Planned Maint [GEOGRAPHIC_DATA] (Seletar) Planned Maint [GEOGRAPHIC_DATA] ([GEO…" at bounding box center [522, 237] width 814 height 405
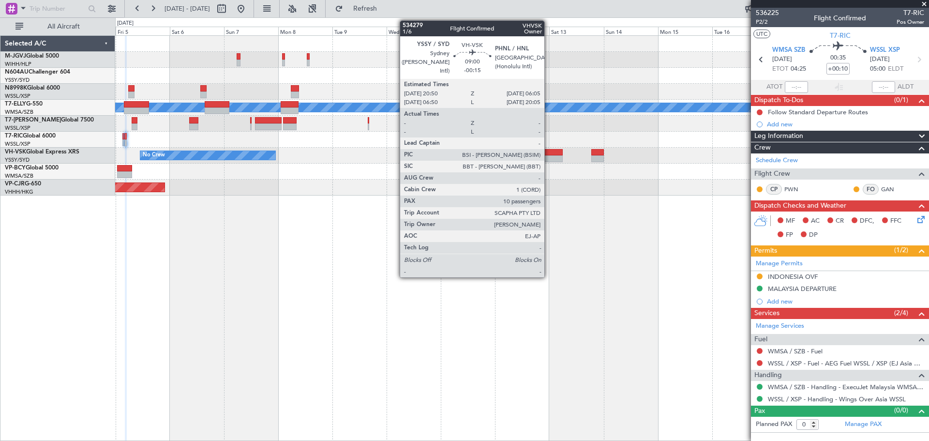
click at [548, 154] on div at bounding box center [552, 152] width 21 height 7
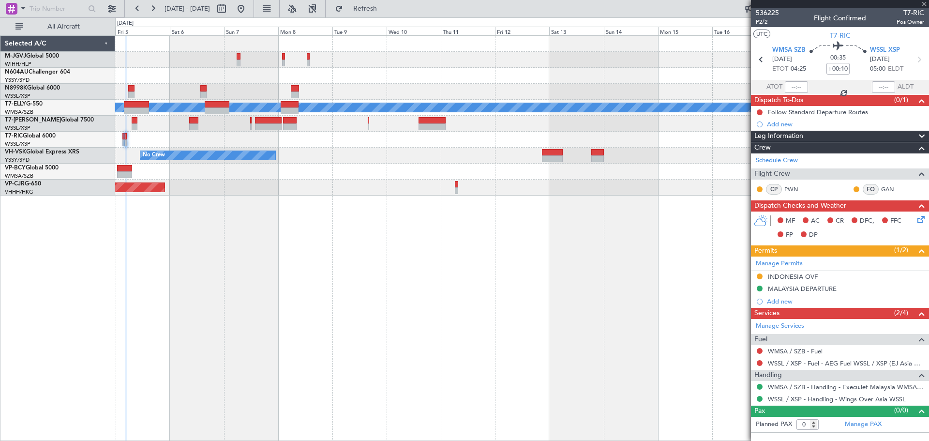
type input "-00:15"
type input "10"
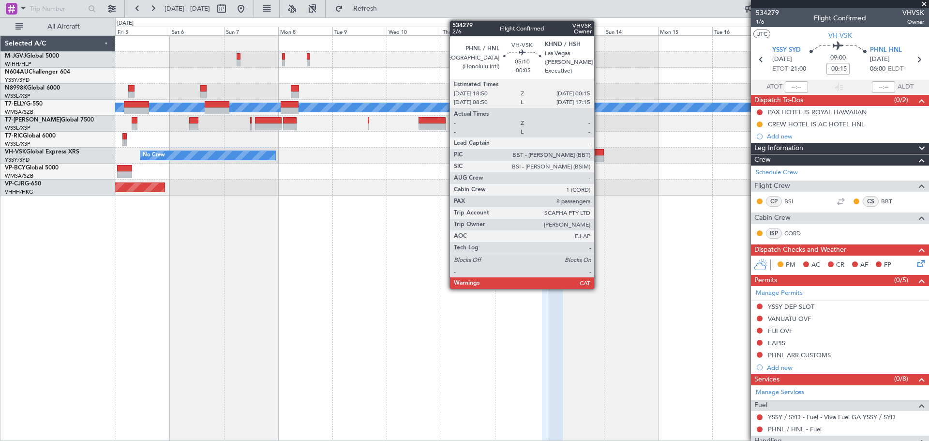
click at [598, 155] on div at bounding box center [597, 152] width 13 height 7
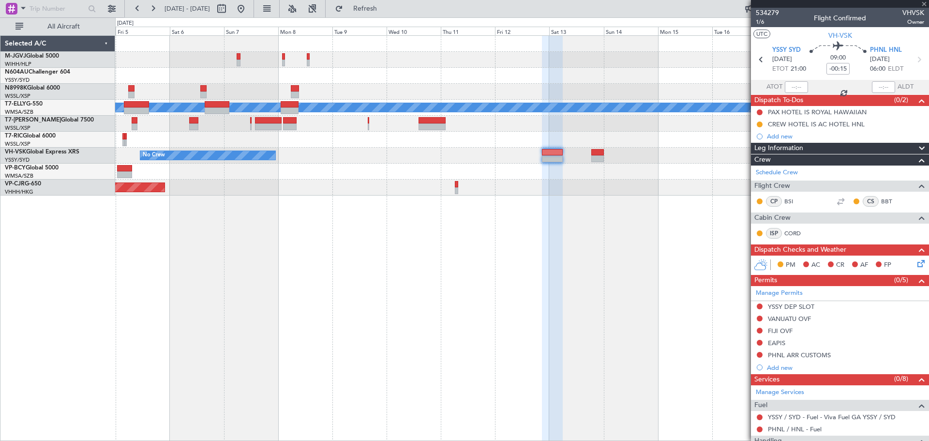
type input "-00:05"
type input "8"
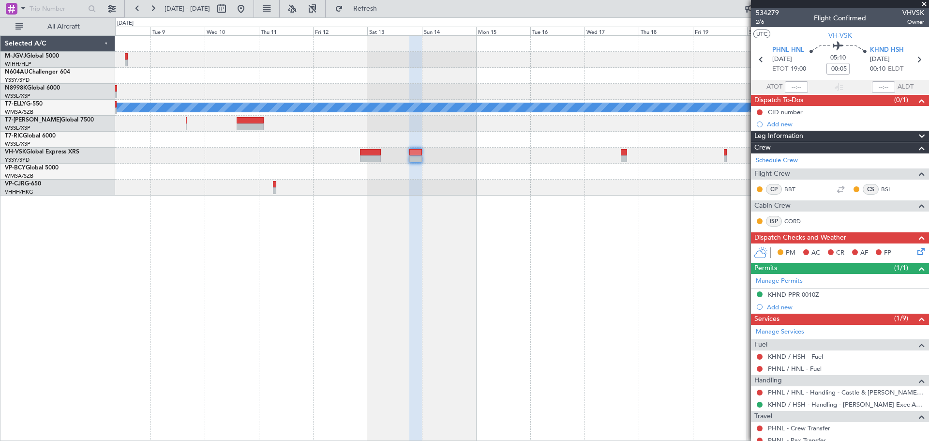
click at [440, 254] on div "Planned Maint [GEOGRAPHIC_DATA] ([GEOGRAPHIC_DATA] Intl) [PERSON_NAME] No Crew …" at bounding box center [522, 237] width 814 height 405
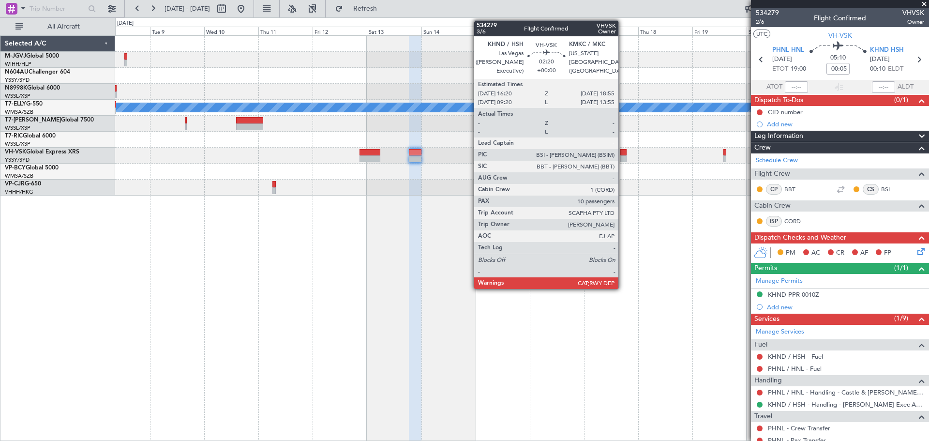
click at [622, 156] on div at bounding box center [623, 158] width 6 height 7
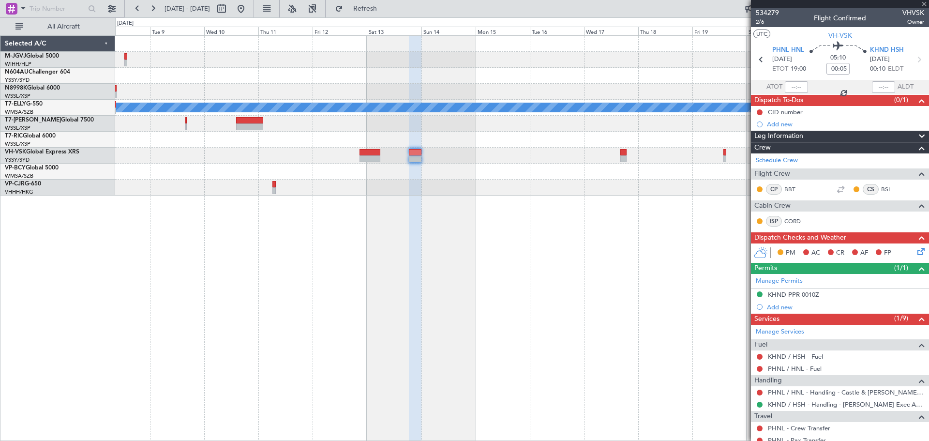
type input "10"
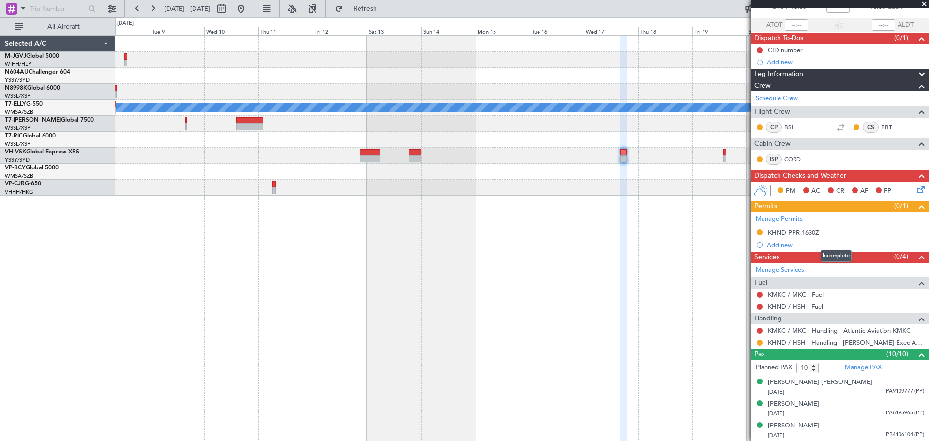
scroll to position [81, 0]
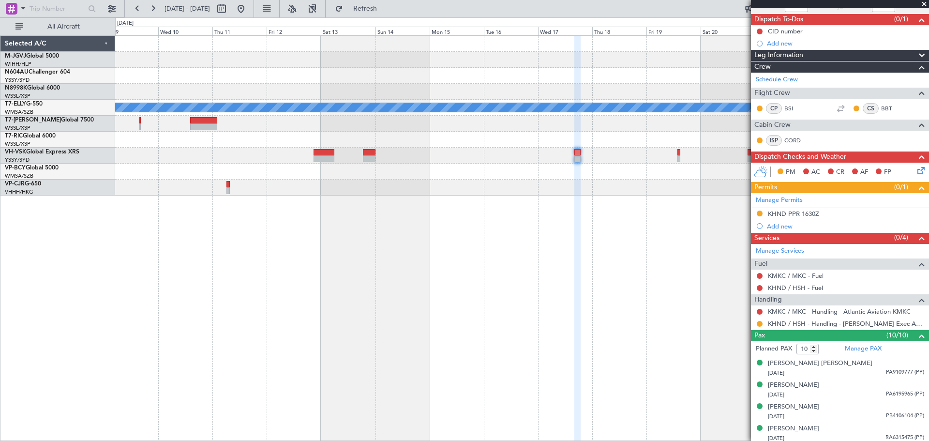
click at [632, 177] on div at bounding box center [521, 171] width 813 height 16
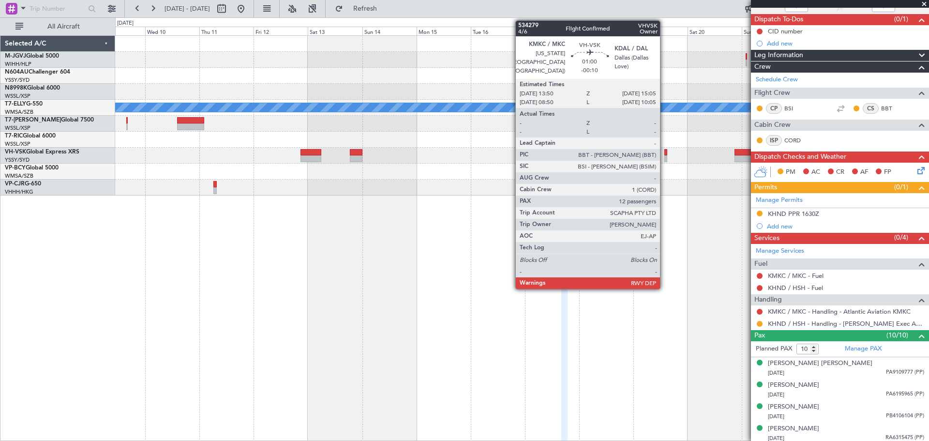
click at [664, 156] on div at bounding box center [665, 158] width 3 height 7
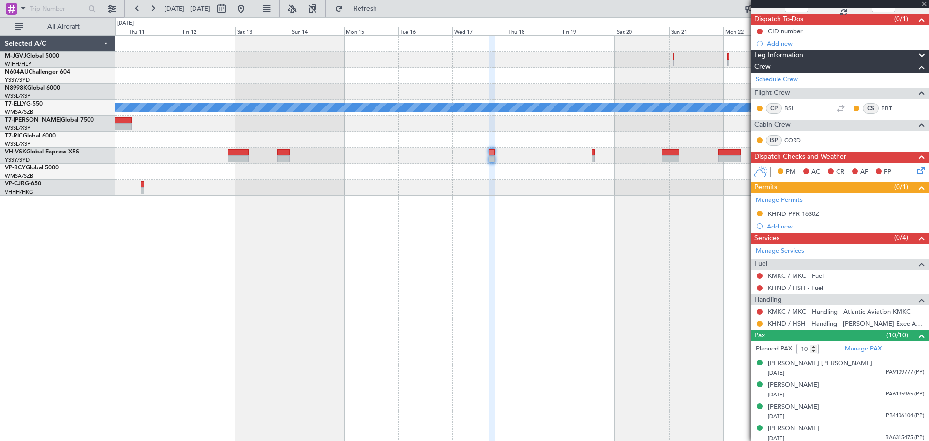
click at [599, 214] on div "Planned Maint [GEOGRAPHIC_DATA] ([GEOGRAPHIC_DATA] Intl) [PERSON_NAME] No Crew" at bounding box center [522, 237] width 814 height 405
type input "-00:10"
type input "12"
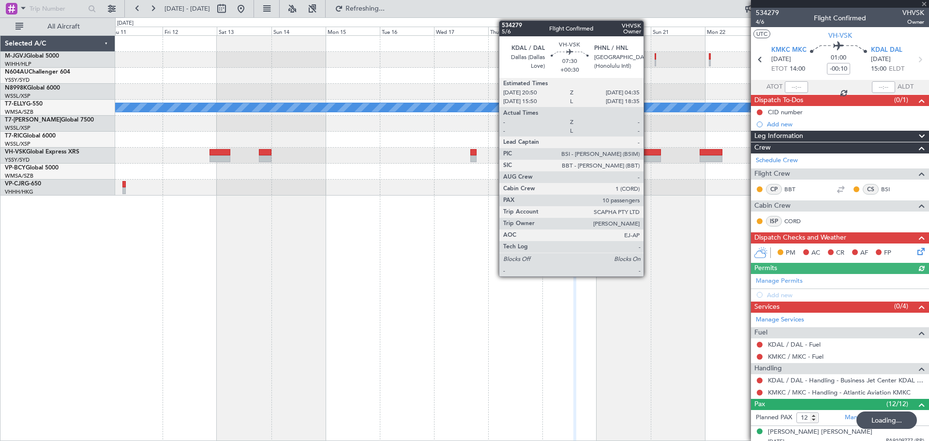
click at [648, 154] on div at bounding box center [652, 152] width 18 height 7
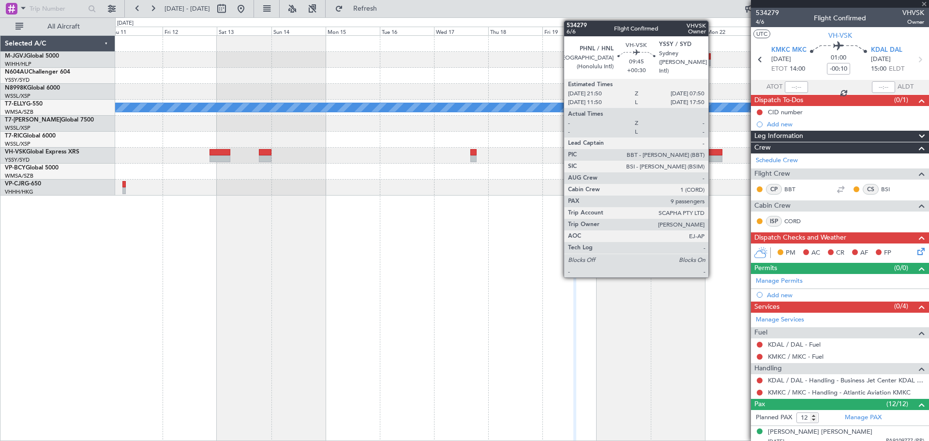
type input "+00:30"
type input "10"
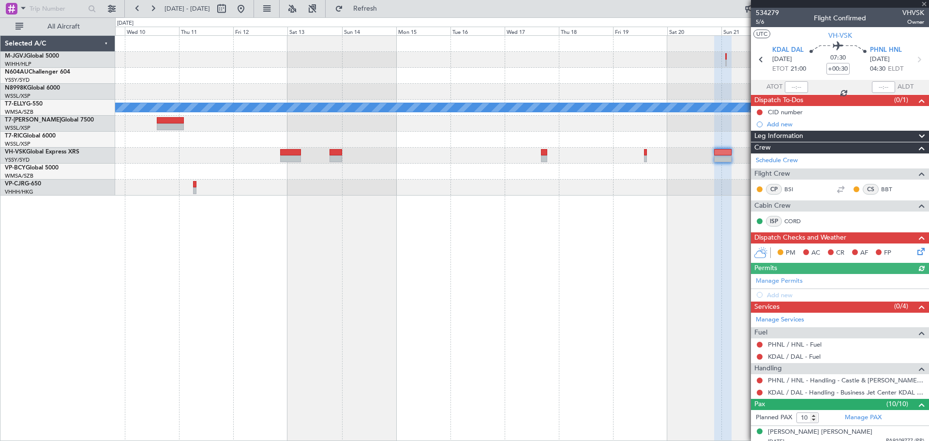
click at [534, 219] on div "Planned Maint [GEOGRAPHIC_DATA] ([GEOGRAPHIC_DATA] Intl) [PERSON_NAME] No Crew" at bounding box center [522, 237] width 814 height 405
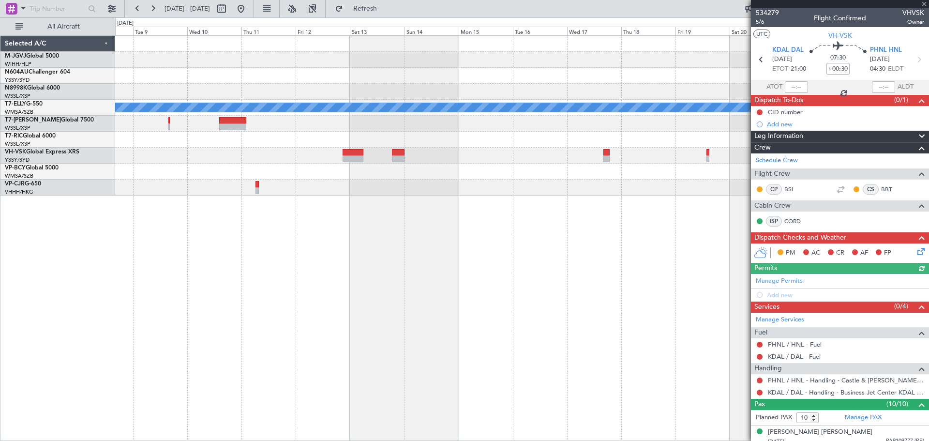
click at [584, 207] on div "Planned Maint [GEOGRAPHIC_DATA] ([GEOGRAPHIC_DATA] Intl) [PERSON_NAME] No Crew …" at bounding box center [522, 237] width 814 height 405
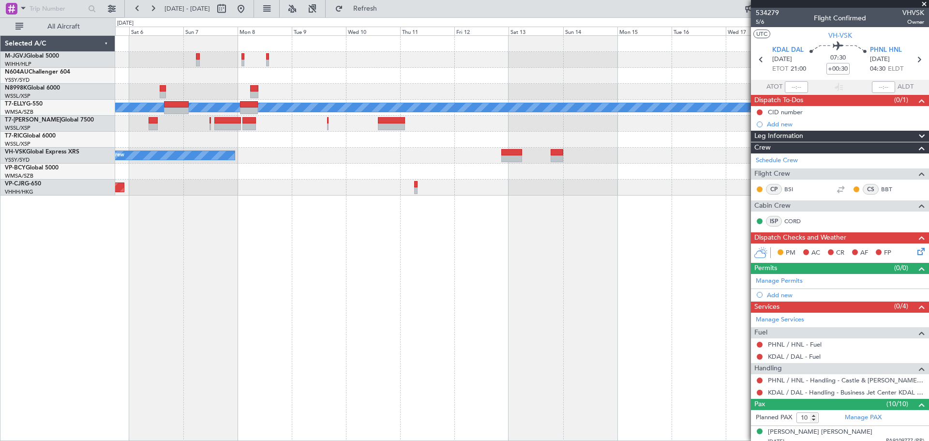
click at [533, 237] on div "Planned Maint [GEOGRAPHIC_DATA] (Seletar) Planned Maint [GEOGRAPHIC_DATA] ([GEO…" at bounding box center [522, 237] width 814 height 405
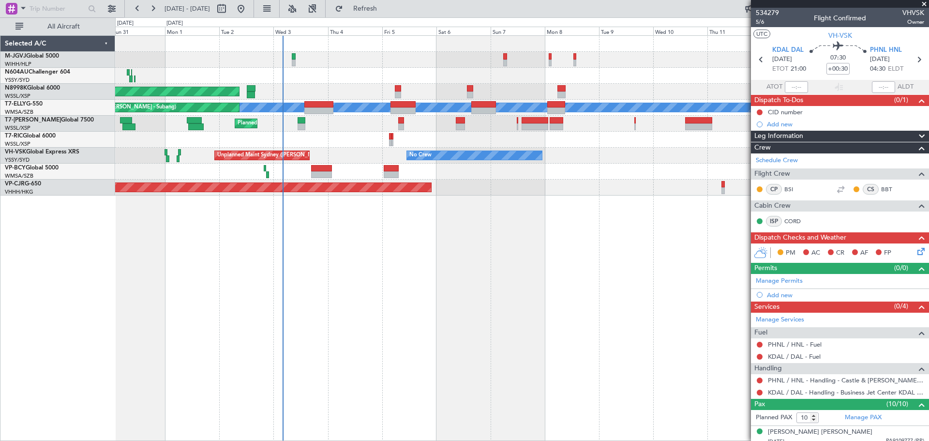
click at [574, 236] on div "Planned Maint [GEOGRAPHIC_DATA] (Seletar) Planned Maint [GEOGRAPHIC_DATA] ([GEO…" at bounding box center [522, 237] width 814 height 405
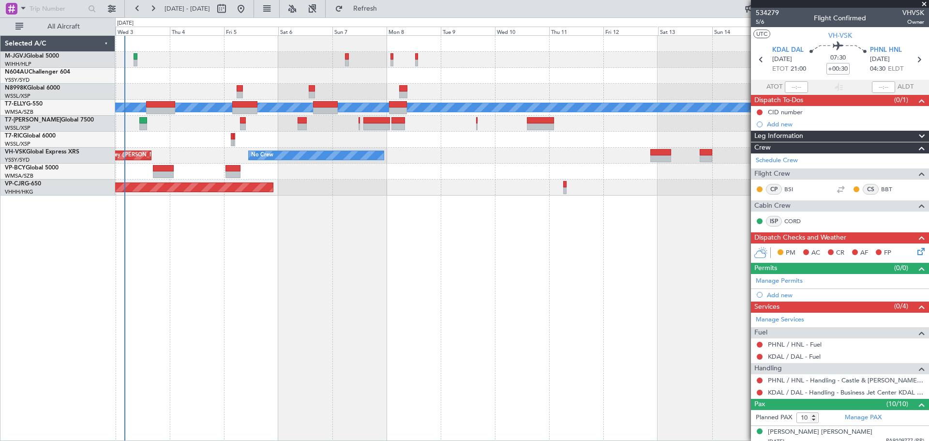
click at [447, 254] on div "Planned Maint [GEOGRAPHIC_DATA] (Seletar) Planned Maint [GEOGRAPHIC_DATA] ([GEO…" at bounding box center [522, 237] width 814 height 405
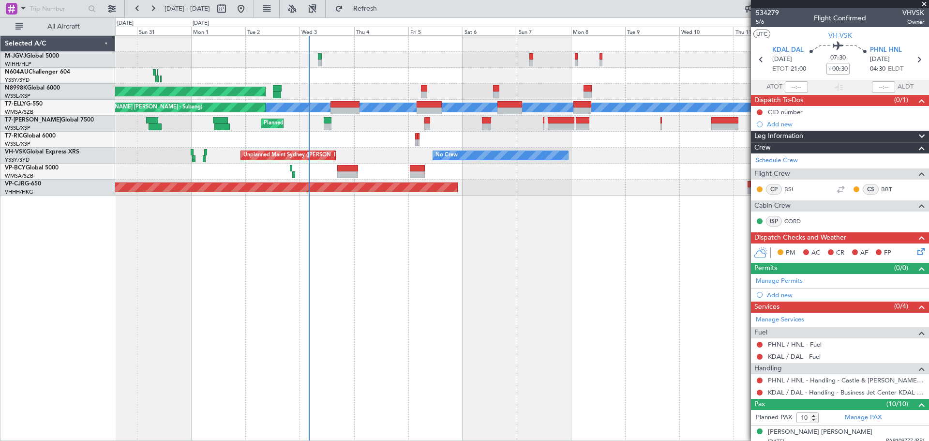
click at [577, 223] on div "Planned Maint [GEOGRAPHIC_DATA] (Seletar) Planned Maint [GEOGRAPHIC_DATA] ([GEO…" at bounding box center [522, 237] width 814 height 405
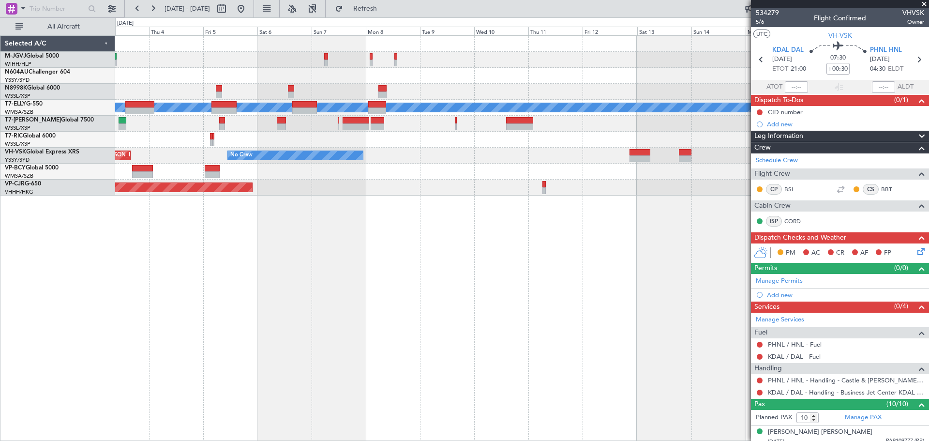
click at [424, 223] on div "Planned Maint [GEOGRAPHIC_DATA] (Seletar) Planned Maint [GEOGRAPHIC_DATA] ([GEO…" at bounding box center [522, 237] width 814 height 405
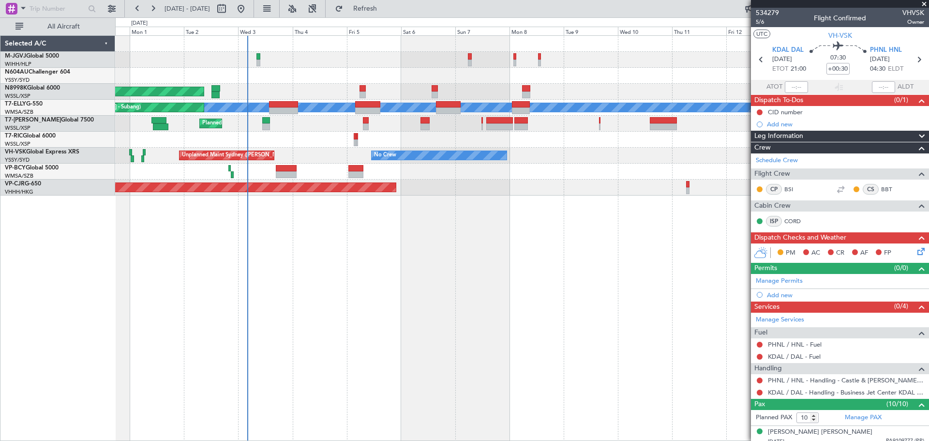
click at [517, 248] on div "Planned Maint [GEOGRAPHIC_DATA] (Seletar) Planned Maint [GEOGRAPHIC_DATA] ([GEO…" at bounding box center [522, 237] width 814 height 405
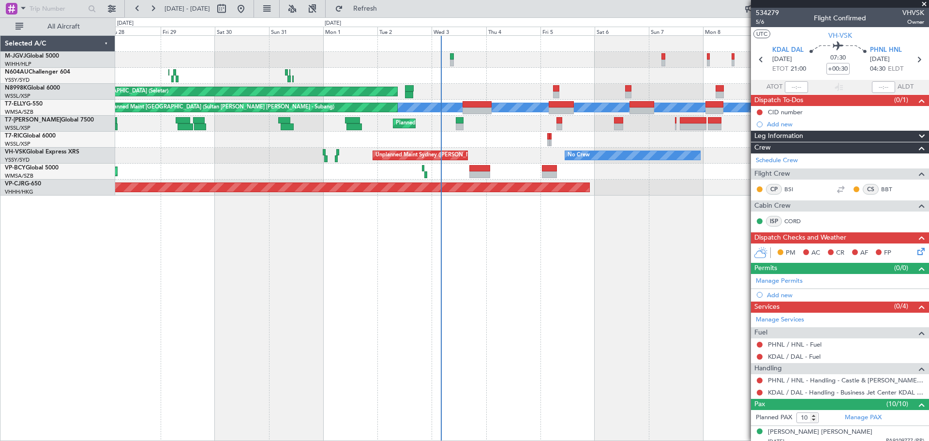
click at [426, 249] on div "Planned Maint [GEOGRAPHIC_DATA] (Halim Intl) Planned Maint [GEOGRAPHIC_DATA] (S…" at bounding box center [522, 237] width 814 height 405
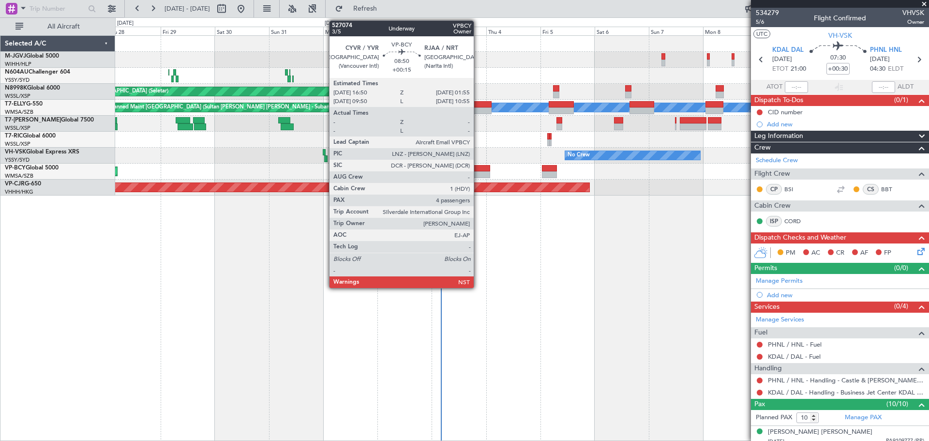
click at [478, 170] on div at bounding box center [479, 168] width 21 height 7
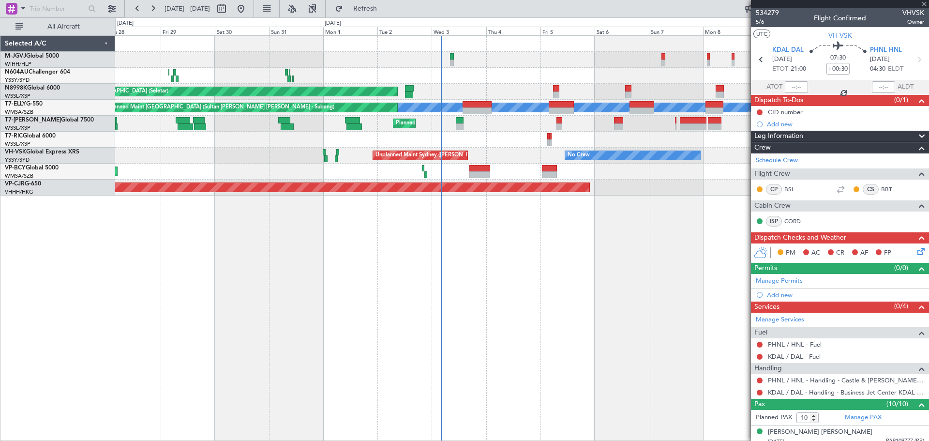
type input "+00:15"
type input "4"
